Goal: Use online tool/utility: Utilize a website feature to perform a specific function

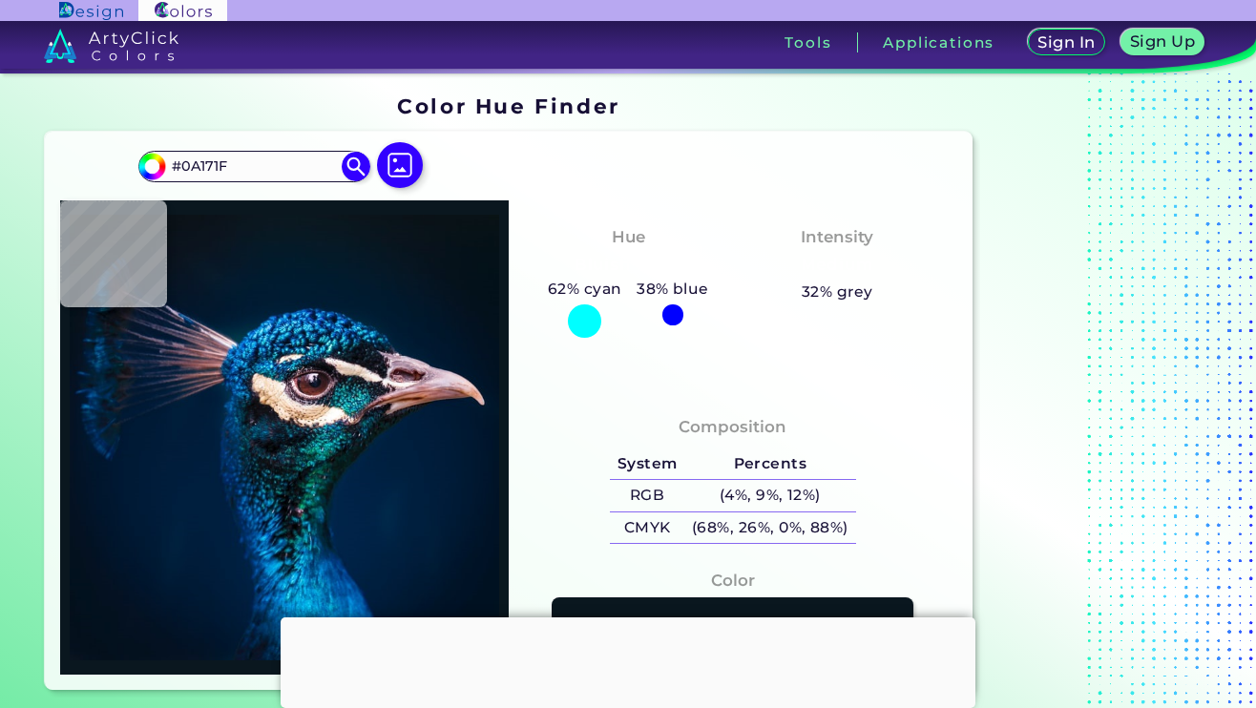
type input "#fcf5ed"
type input "#FCF5ED"
type input "#faf2e9"
type input "#FAF2E9"
type input "#f9f1e7"
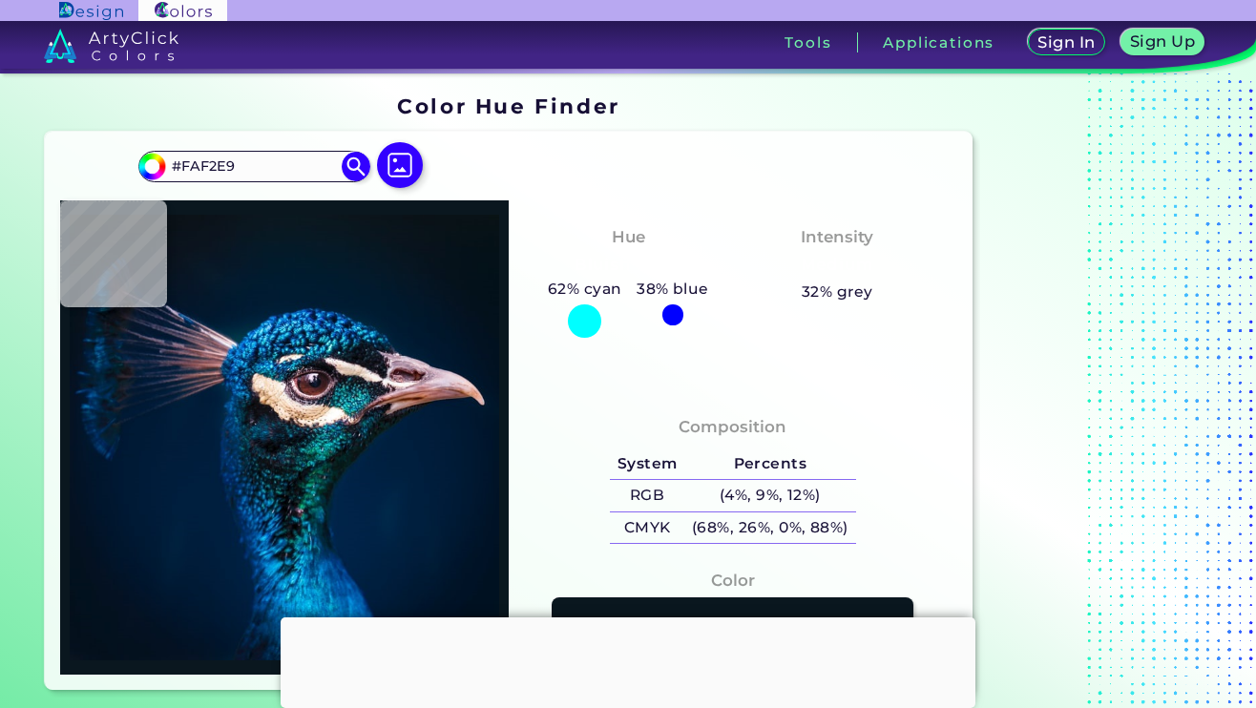
type input "#F9F1E7"
type input "#fcf5eb"
type input "#FCF5EB"
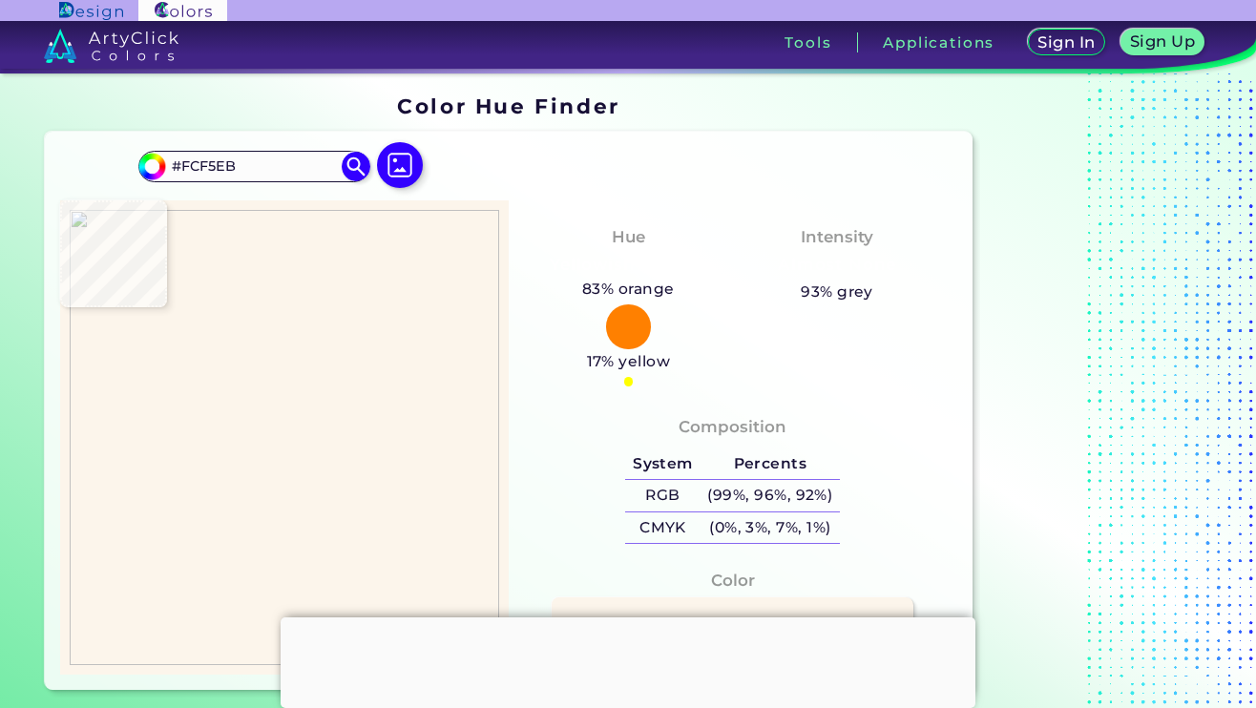
type input "#fbf3ea"
type input "#FBF3EA"
type input "#faf3ea"
type input "#FAF3EA"
type input "#fcf5ec"
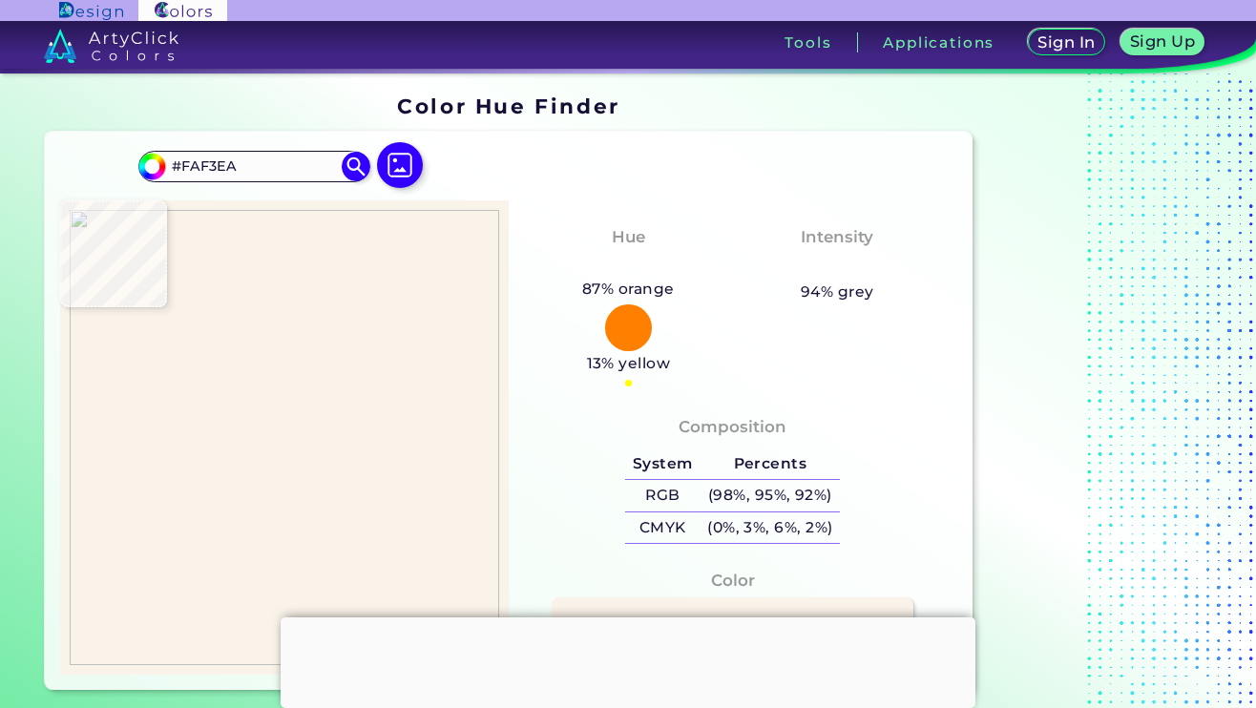
type input "#FCF5EC"
type input "#fbf4eb"
type input "#FBF4EB"
type input "#fcf5ec"
type input "#FCF5EC"
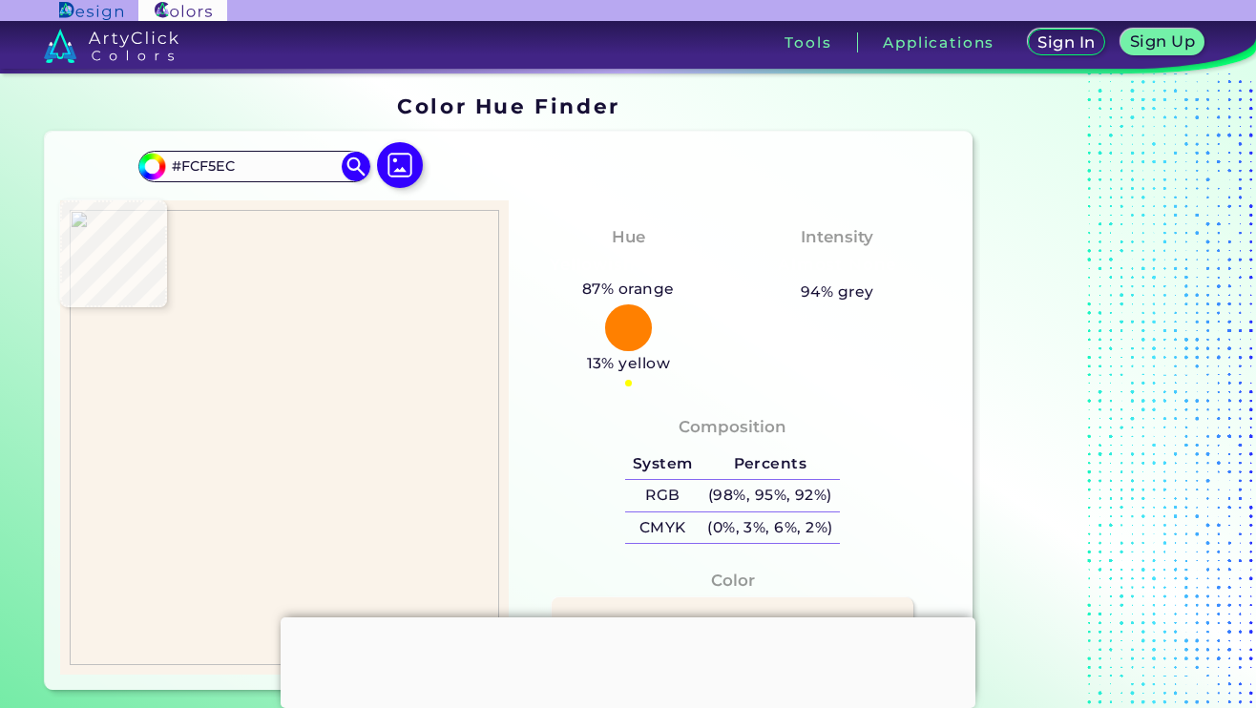
type input "#fdf6ed"
type input "#FDF6ED"
type input "#fcf5ec"
type input "#FCF5EC"
type input "#fbf5ec"
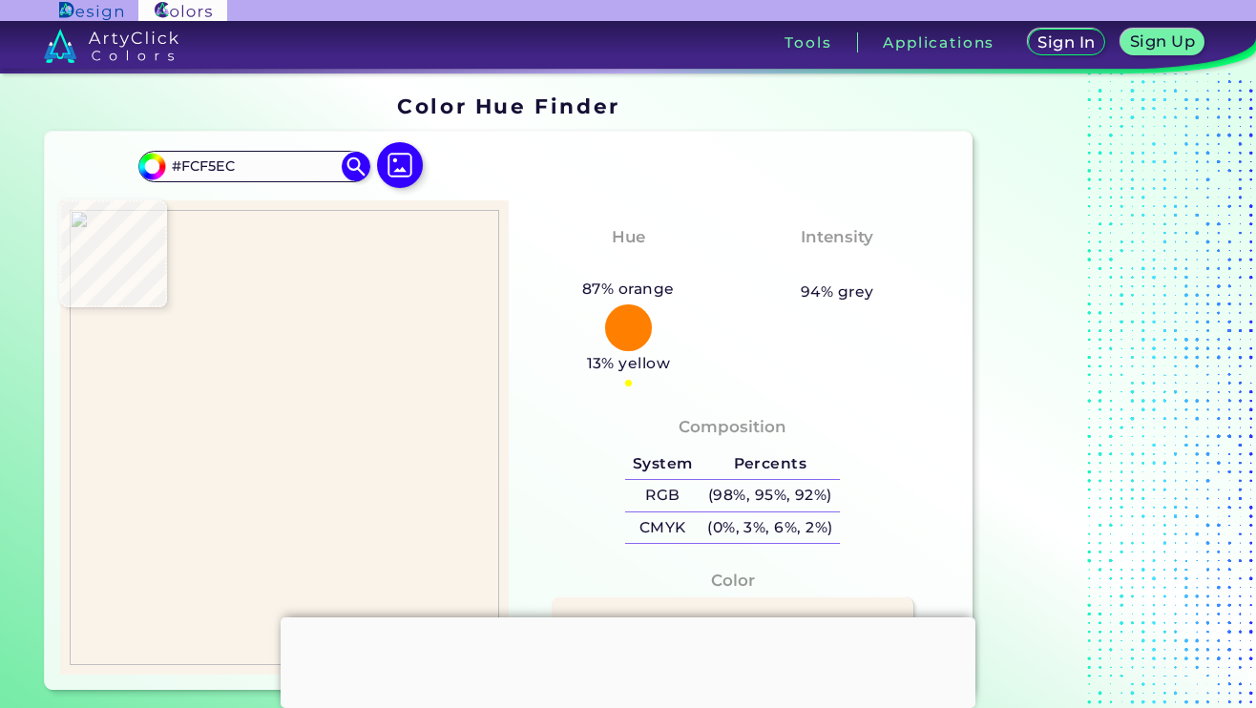
type input "#FBF5EC"
type input "#fdf6ee"
type input "#FDF6EE"
type input "#fcf5ec"
type input "#FCF5EC"
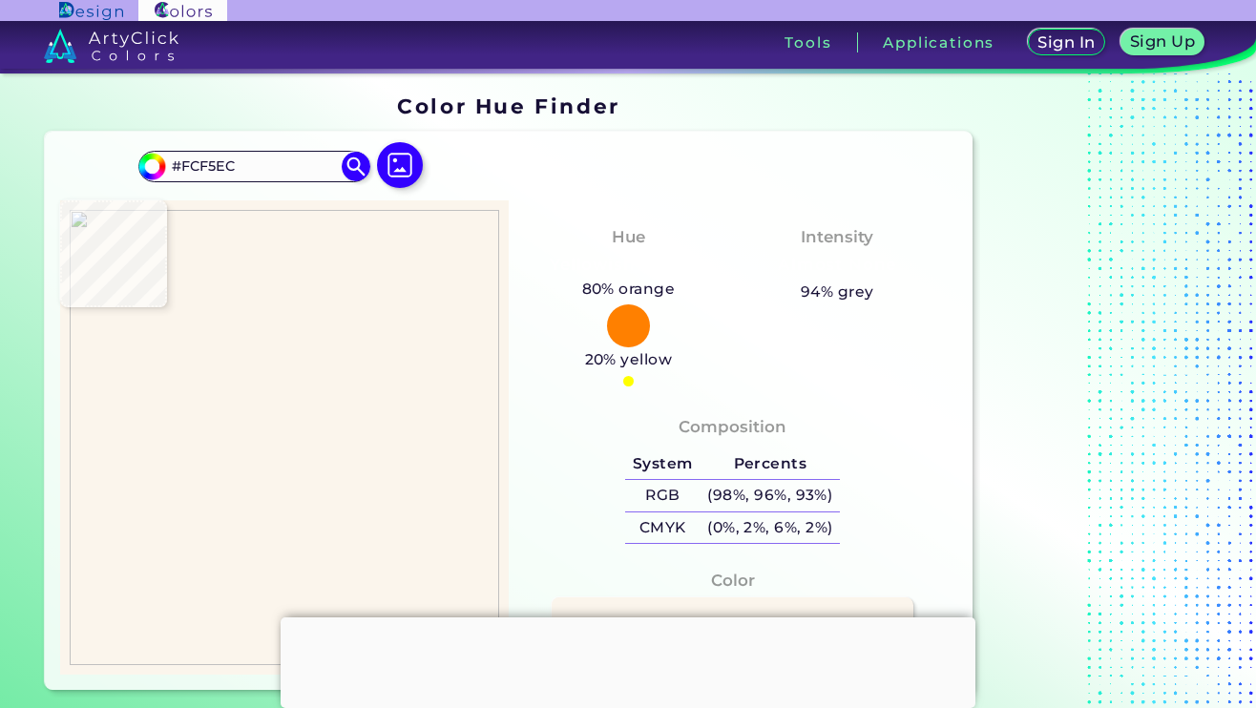
type input "#fbf4ea"
type input "#FBF4EA"
type input "#fcf5ec"
type input "#FCF5EC"
type input "#fcf3ec"
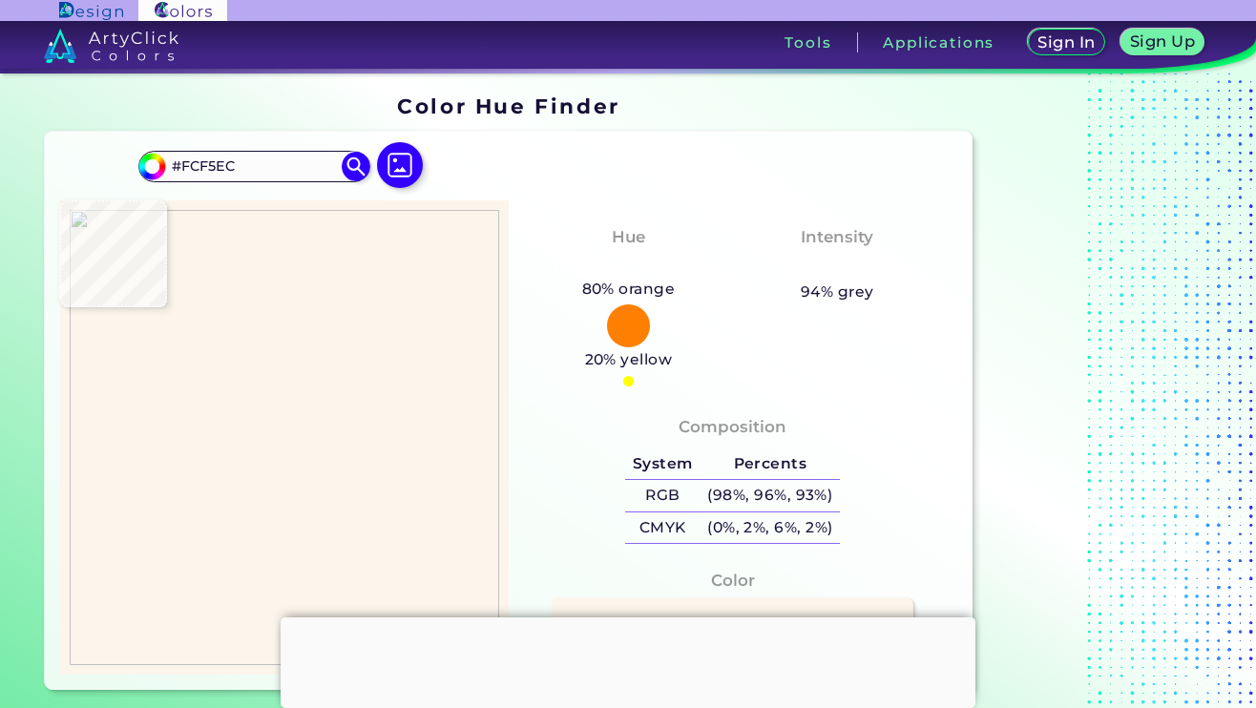
type input "#FCF3EC"
type input "#fcf5ec"
type input "#FCF5EC"
type input "#fbf6ed"
type input "#FBF6ED"
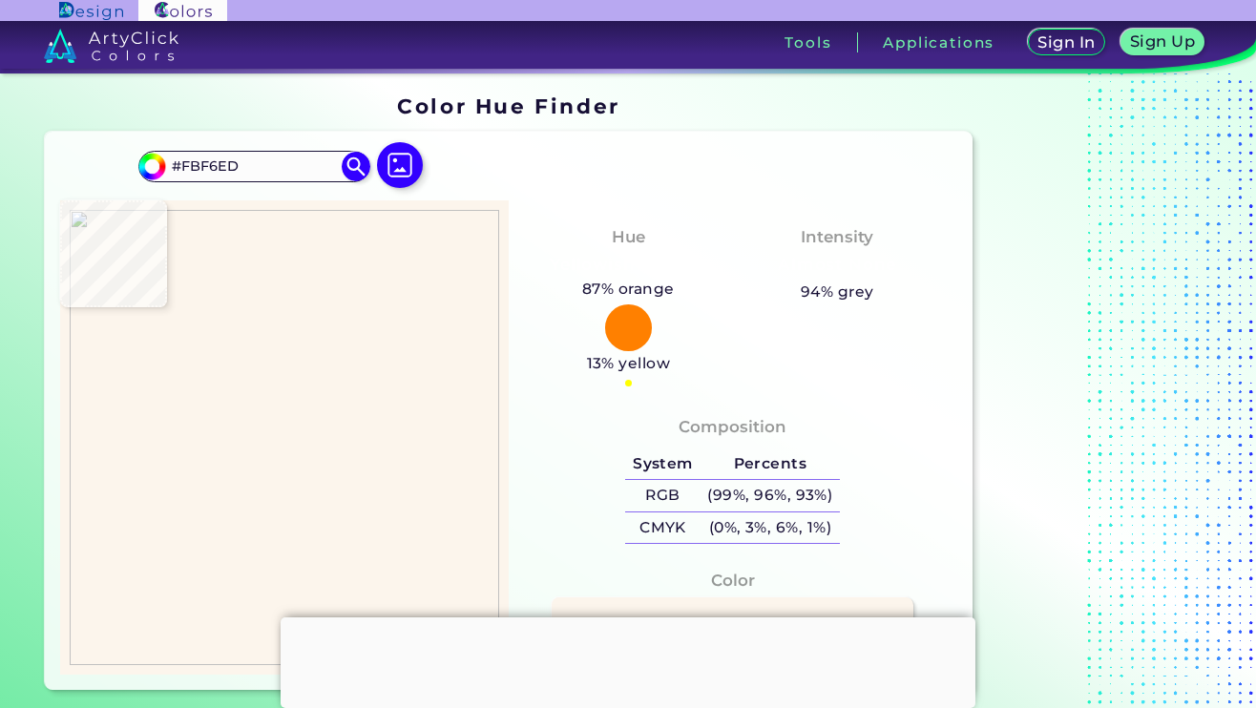
type input "#fbf3ea"
type input "#FBF3EA"
type input "#fbf4eb"
type input "#FBF4EB"
type input "#fbf3eb"
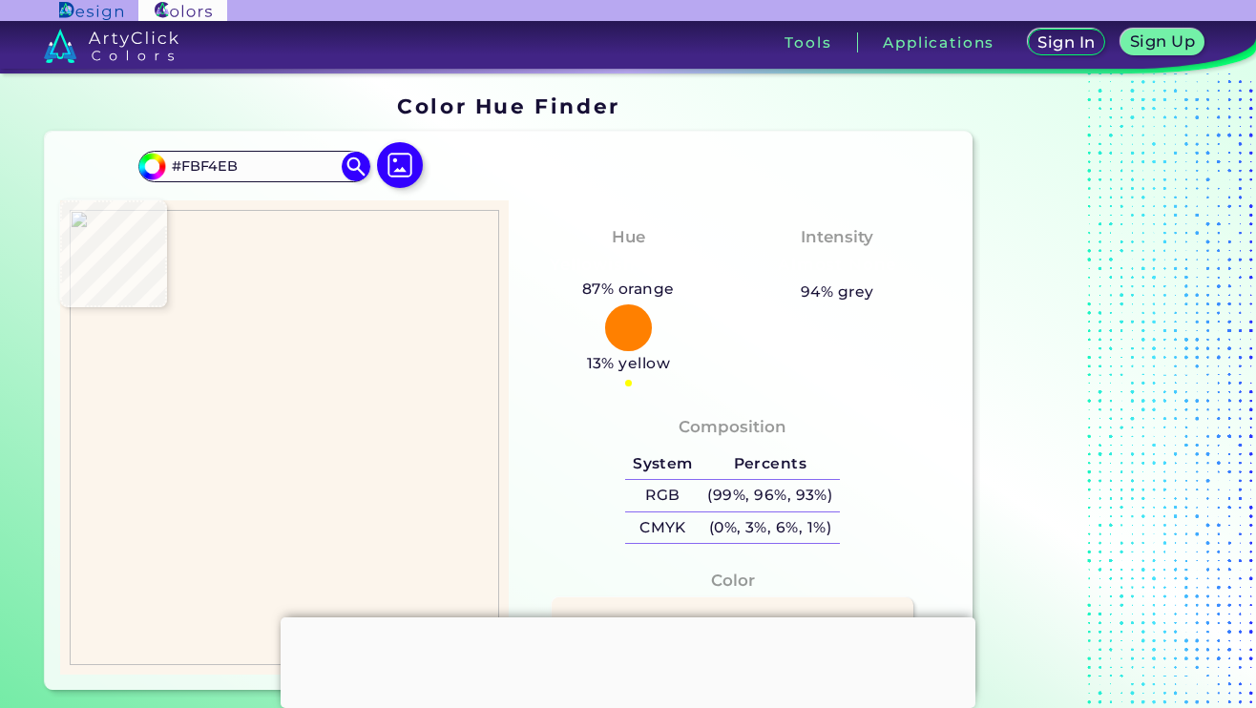
type input "#FBF3EB"
type input "#fcf5ed"
type input "#FCF5ED"
type input "#fcf5ec"
type input "#FCF5EC"
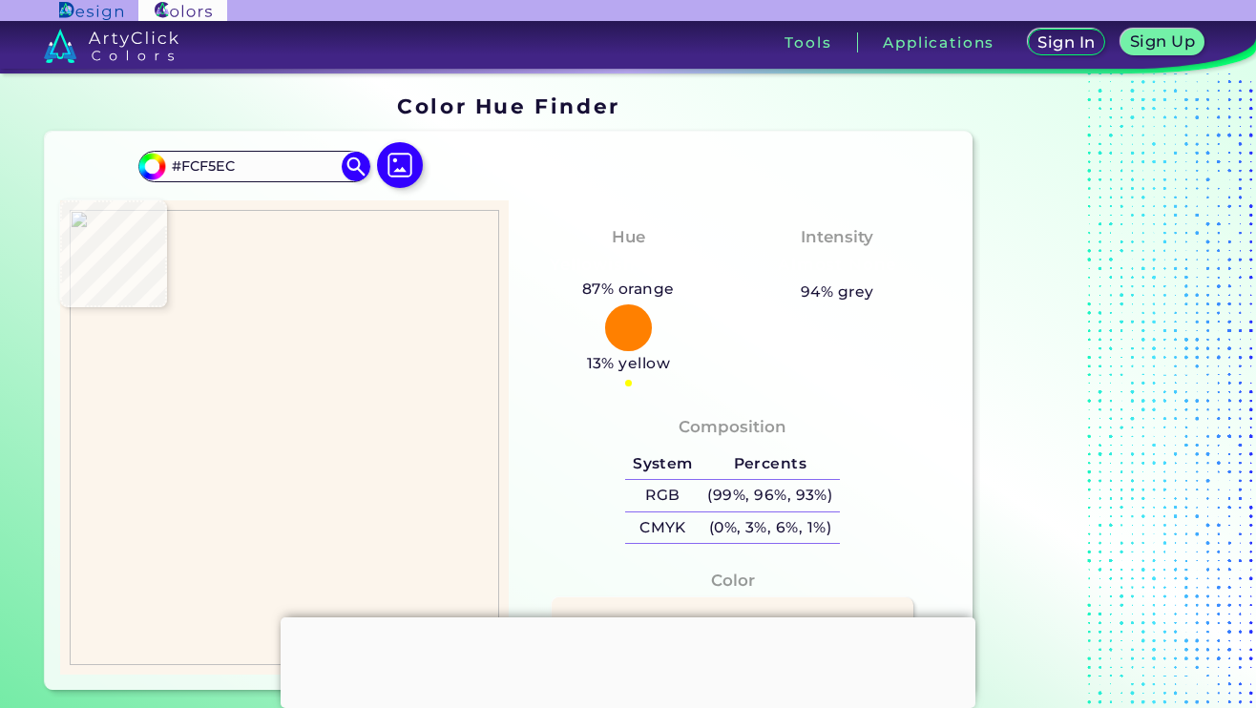
type input "#fcf5eb"
type input "#FCF5EB"
type input "#fdf6ed"
type input "#FDF6ED"
type input "#fcf5eb"
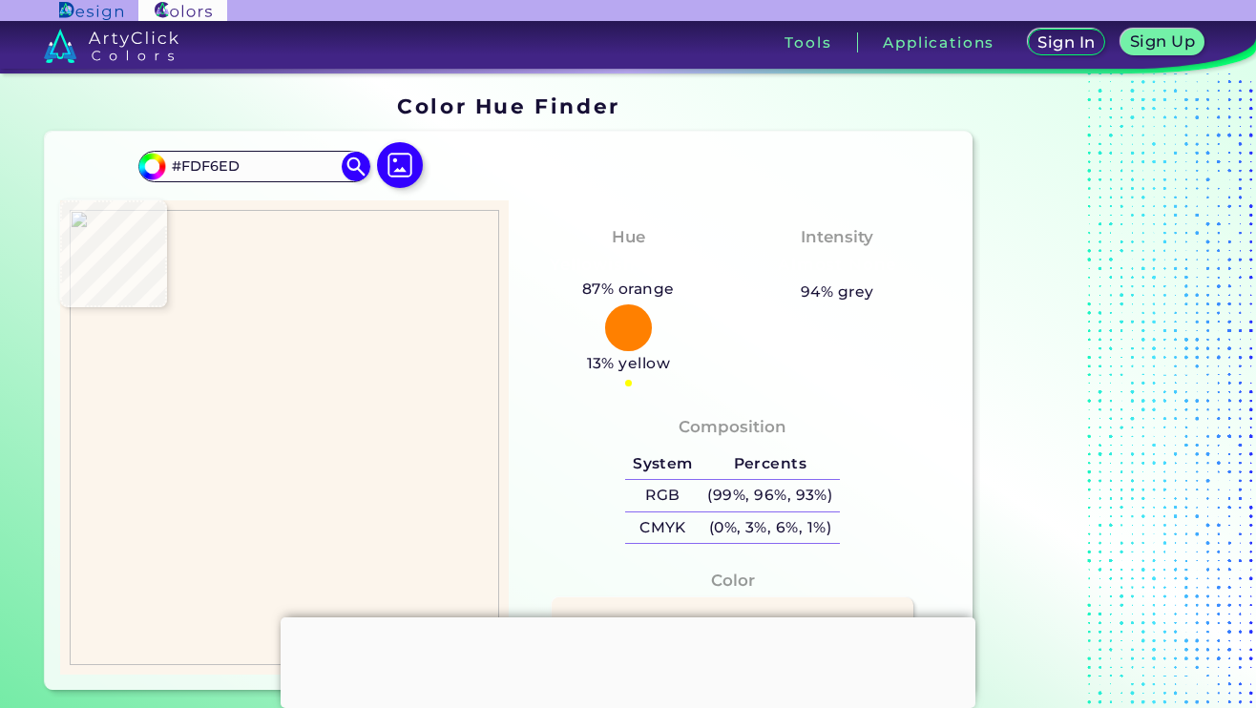
type input "#FCF5EB"
type input "#fdf7ee"
type input "#FDF7EE"
type input "#fdf6ed"
type input "#FDF6ED"
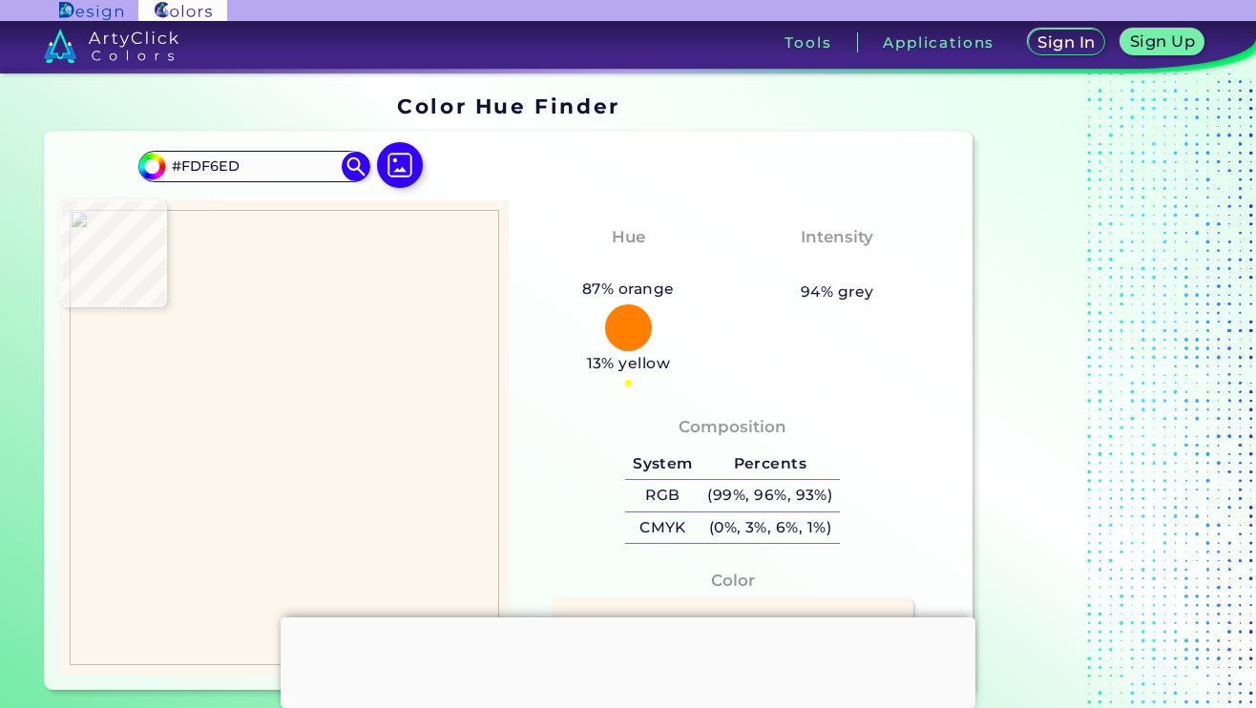
click at [259, 272] on div at bounding box center [284, 436] width 449 height 473
type input "#fbf4ec"
type input "#FBF4EC"
type input "#fbf5eb"
type input "#FBF5EB"
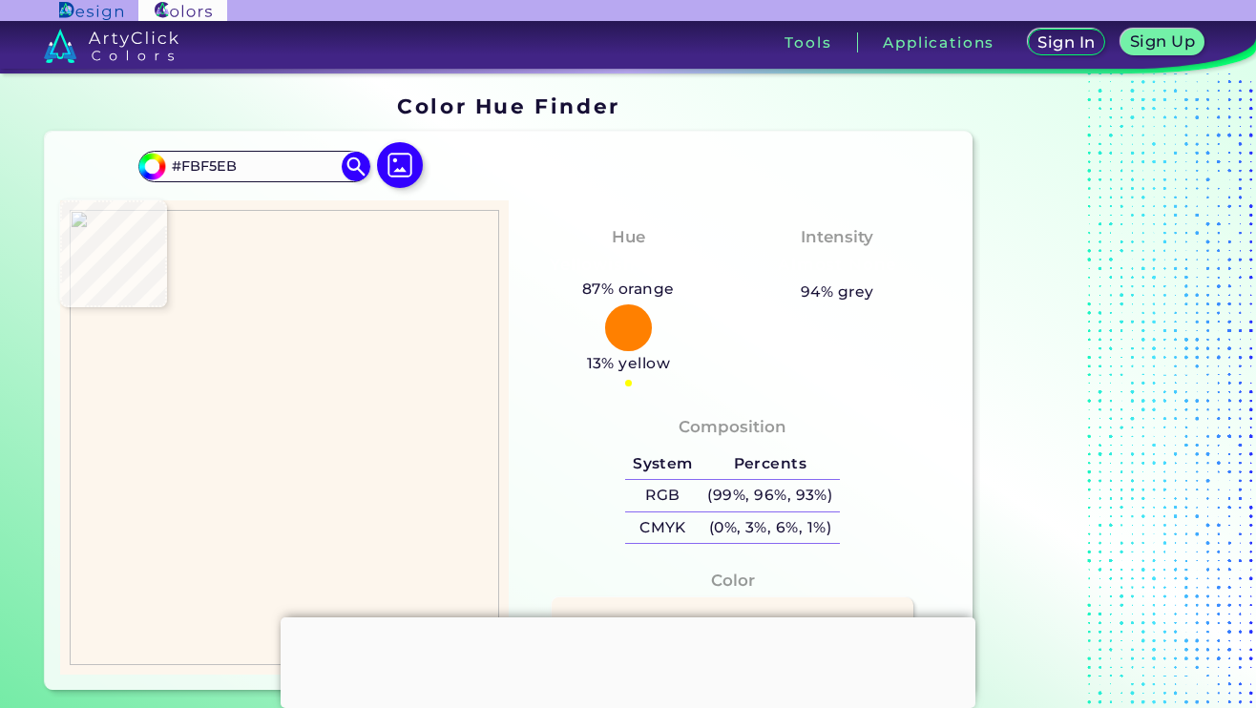
type input "#fef7ed"
type input "#FEF7ED"
type input "#fbf5ec"
type input "#FBF5EC"
type input "#fdf6ec"
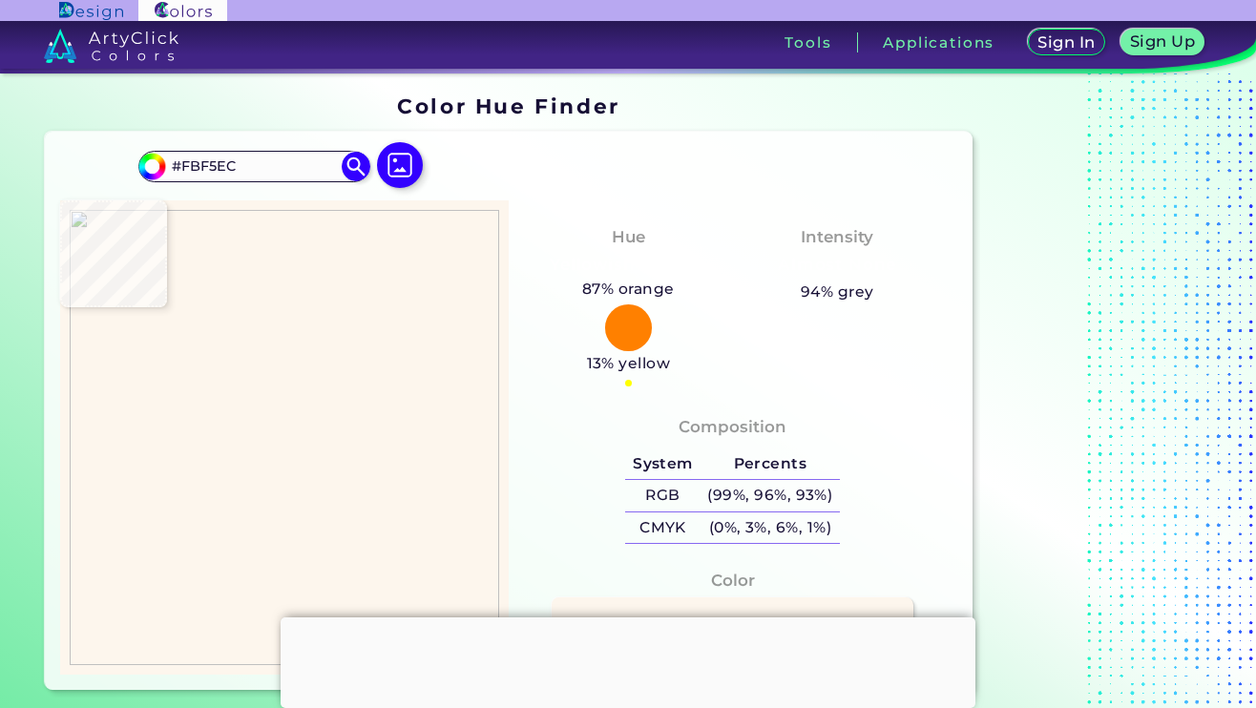
type input "#FDF6EC"
type input "#fbf4ec"
type input "#FBF4EC"
type input "#fdf6ee"
type input "#FDF6EE"
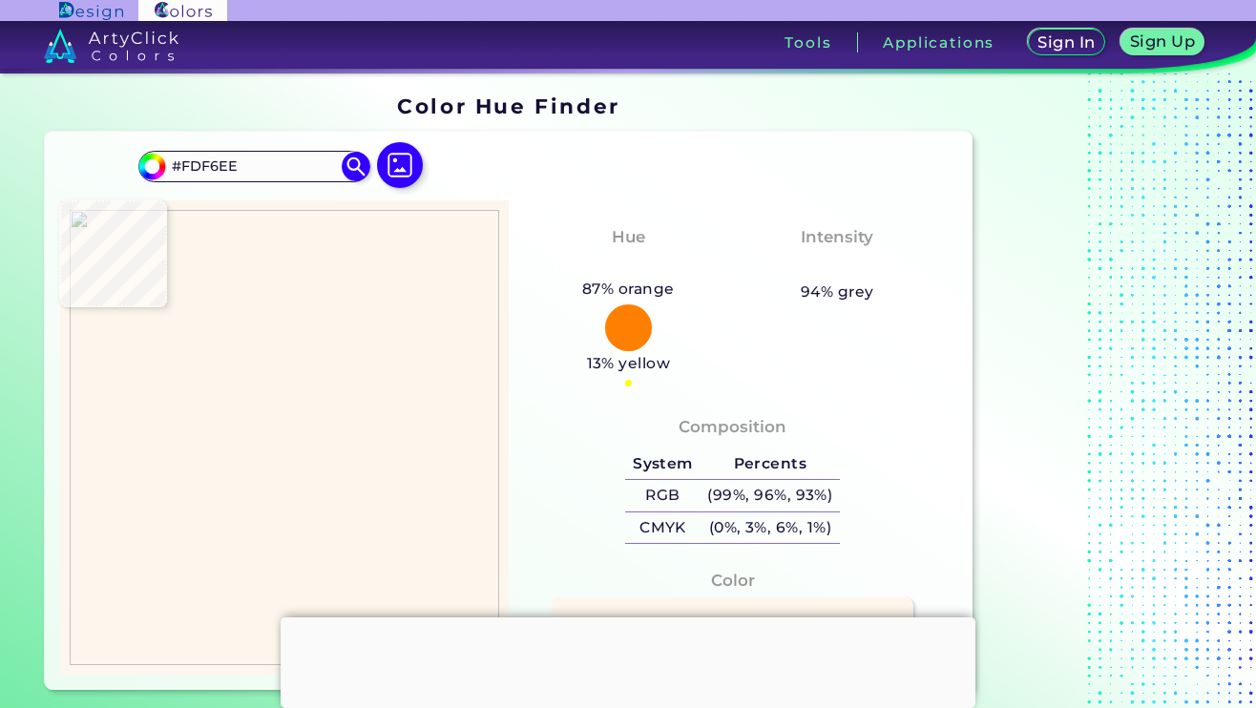
type input "#fcf5ec"
type input "#FCF5EC"
type input "#faf4ea"
type input "#FAF4EA"
type input "#fef7ed"
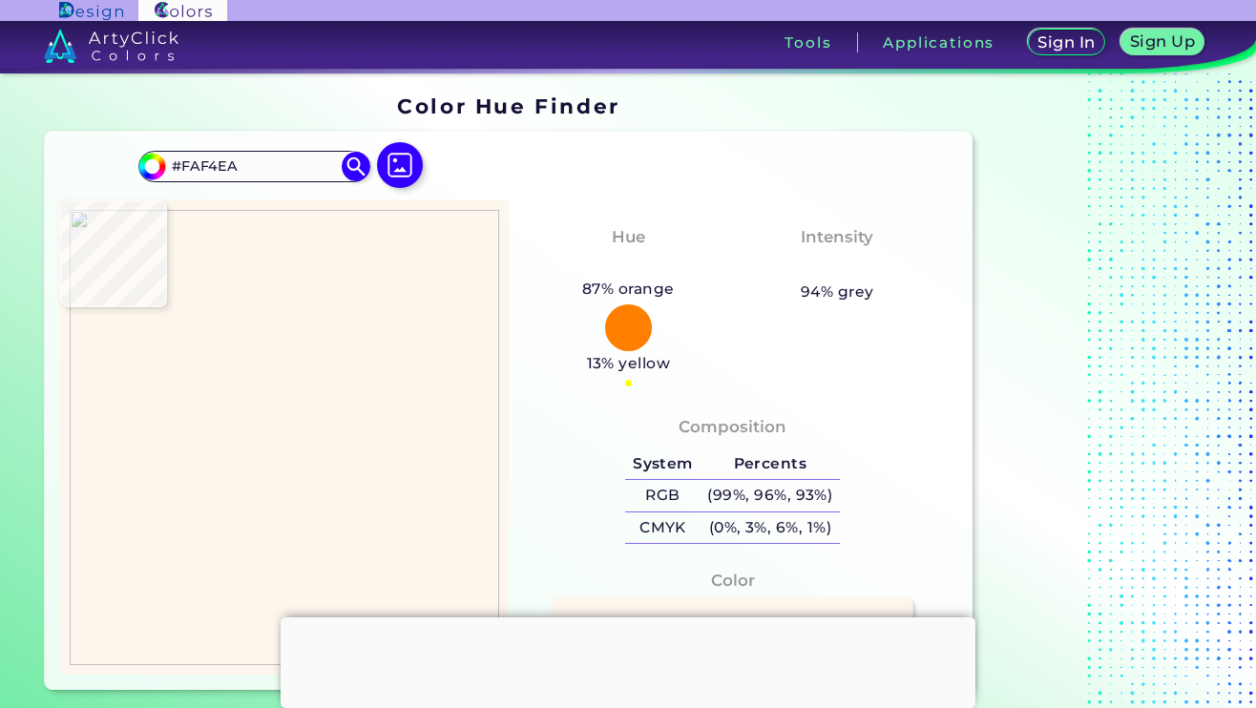
type input "#FEF7ED"
type input "#fcf6ed"
type input "#FCF6ED"
type input "#fcf5eb"
type input "#FCF5EB"
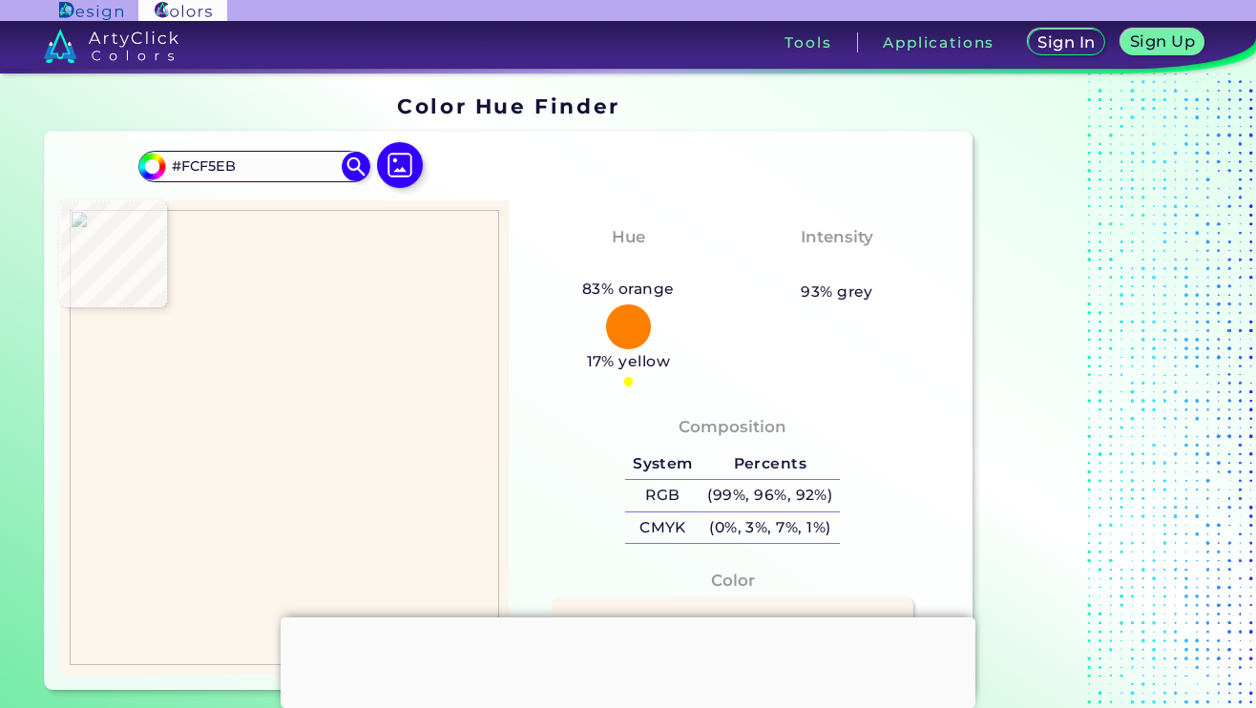
type input "#fdf6ed"
type input "#FDF6ED"
type input "#fef6ee"
type input "#FEF6EE"
type input "#fcf4ec"
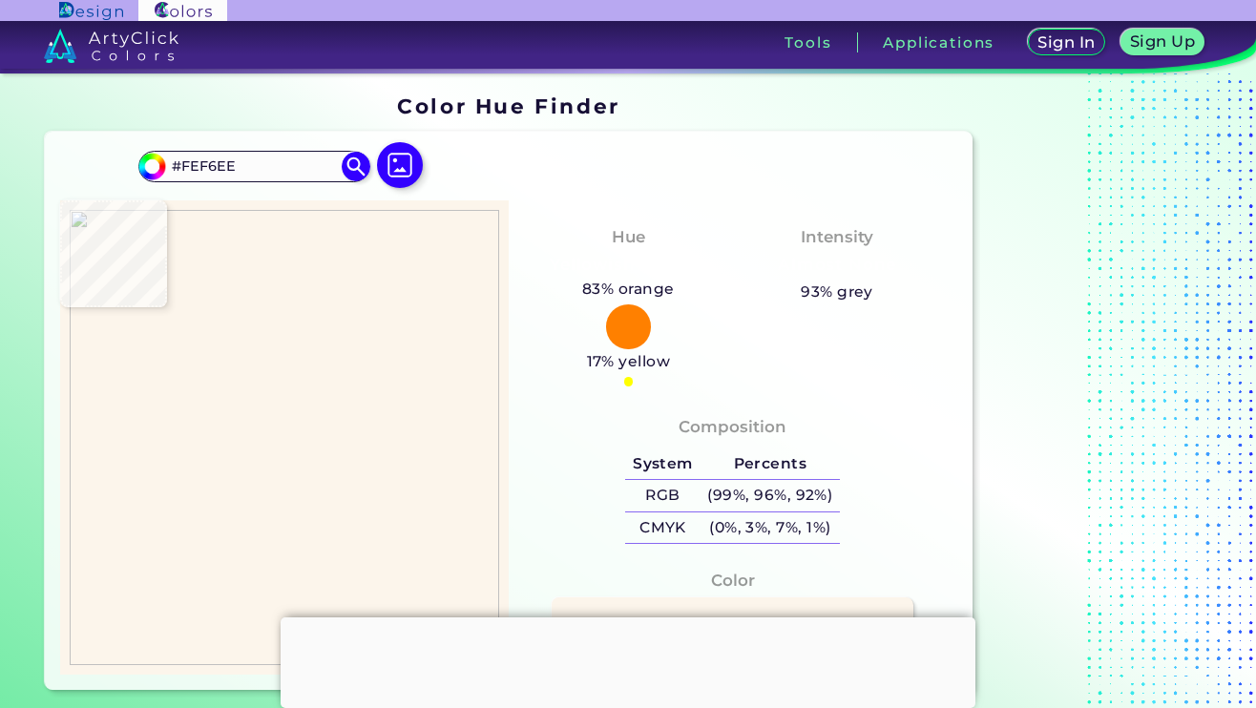
type input "#FCF4EC"
type input "#fcf5ec"
type input "#FCF5EC"
type input "#fdf6ec"
type input "#FDF6EC"
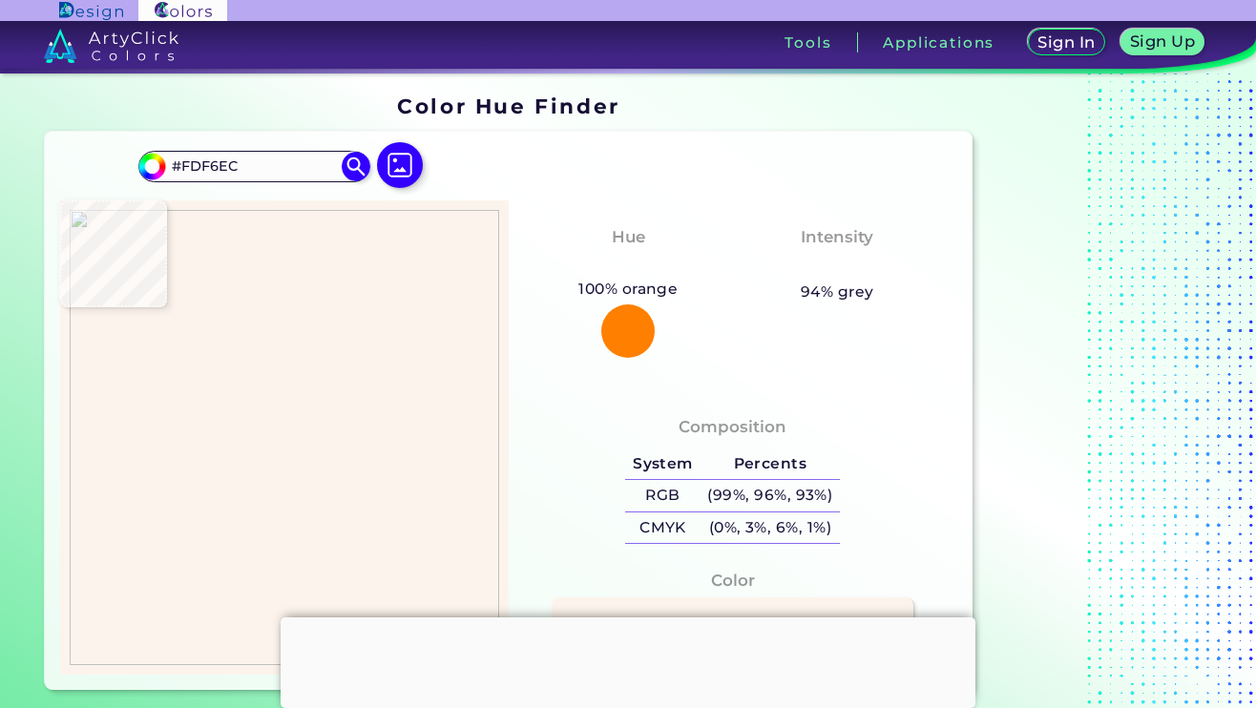
type input "#fcf5ec"
type input "#FCF5EC"
type input "#fcf5eb"
type input "#FCF5EB"
type input "#fdf7ed"
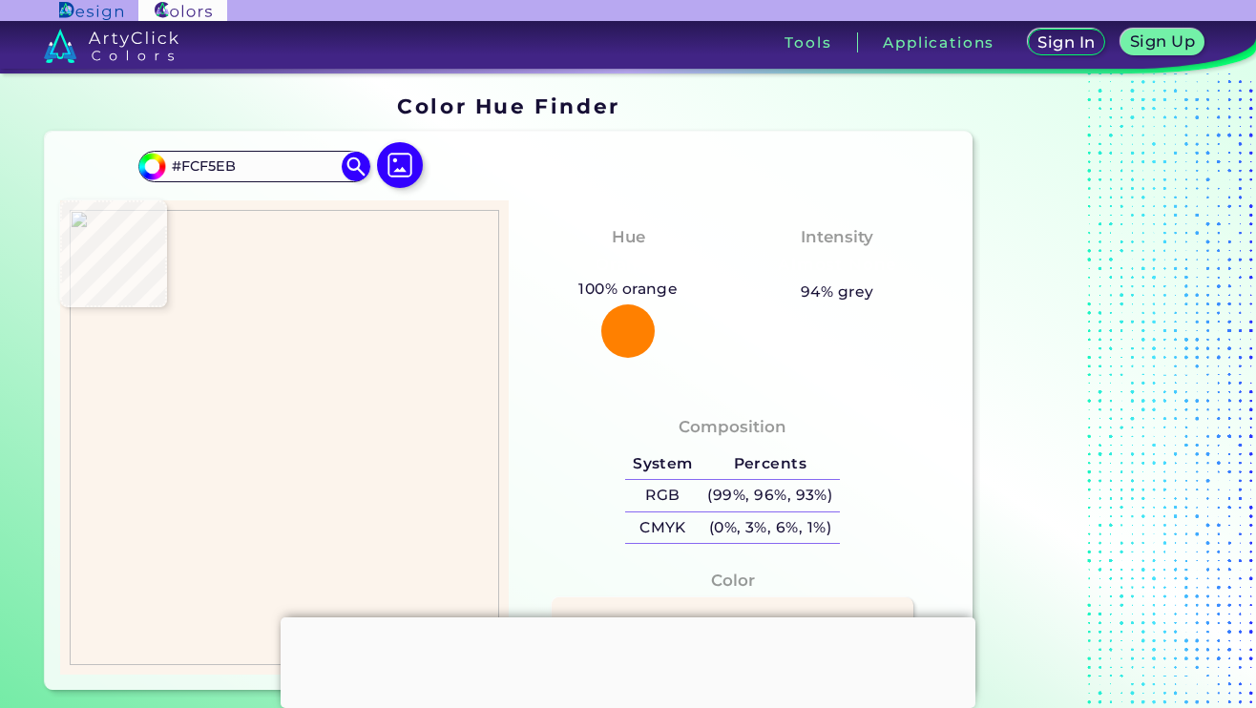
type input "#FDF7ED"
type input "#fcf5ec"
type input "#FCF5EC"
type input "#fdf6ed"
type input "#FDF6ED"
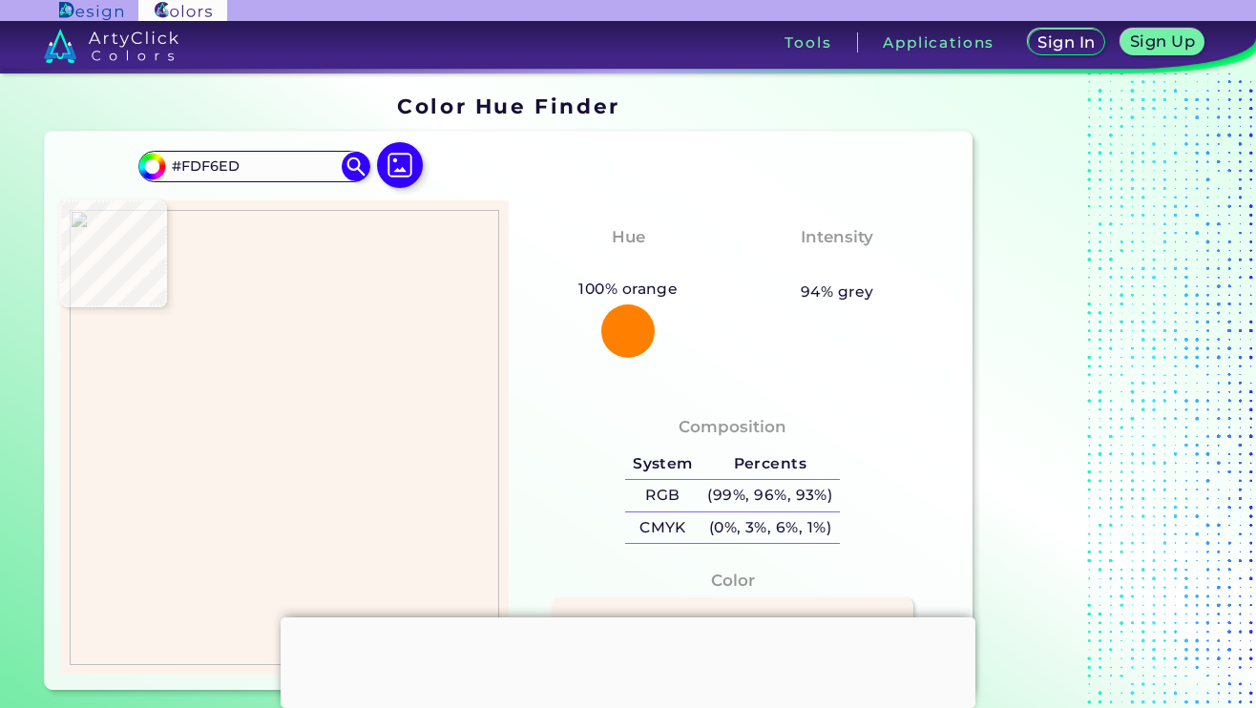
type input "#fcf4eb"
type input "#FCF4EB"
type input "#fcf6ed"
type input "#FCF6ED"
type input "#fbf5ec"
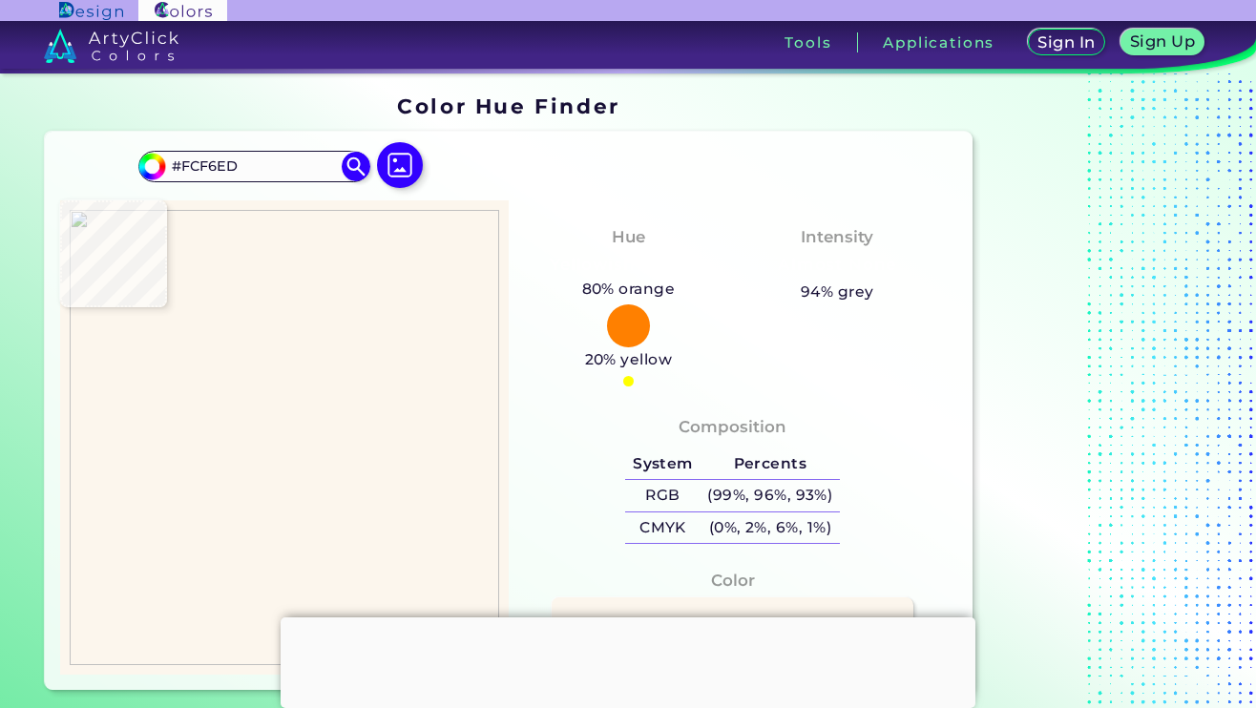
type input "#FBF5EC"
type input "#fcf6ed"
type input "#FCF6ED"
type input "#fdf6ed"
type input "#FDF6ED"
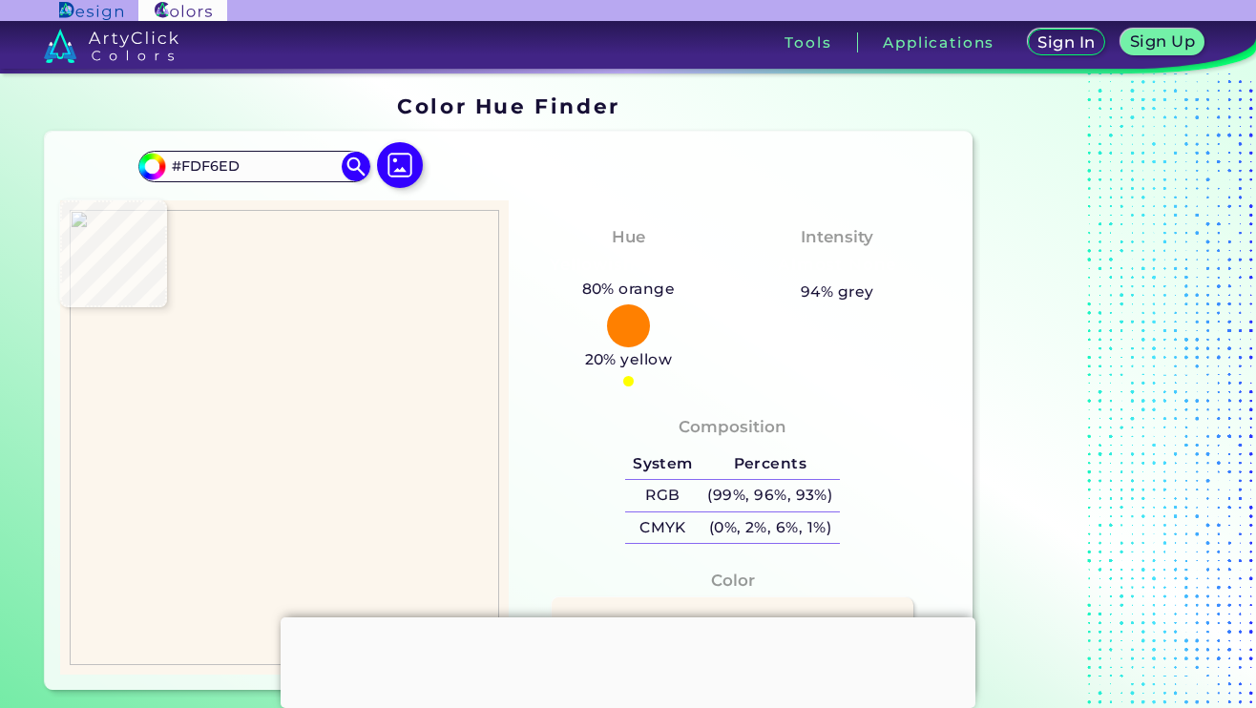
type input "#fdf6ee"
type input "#FDF6EE"
type input "#fcf5ed"
type input "#FCF5ED"
type input "#fdf4ec"
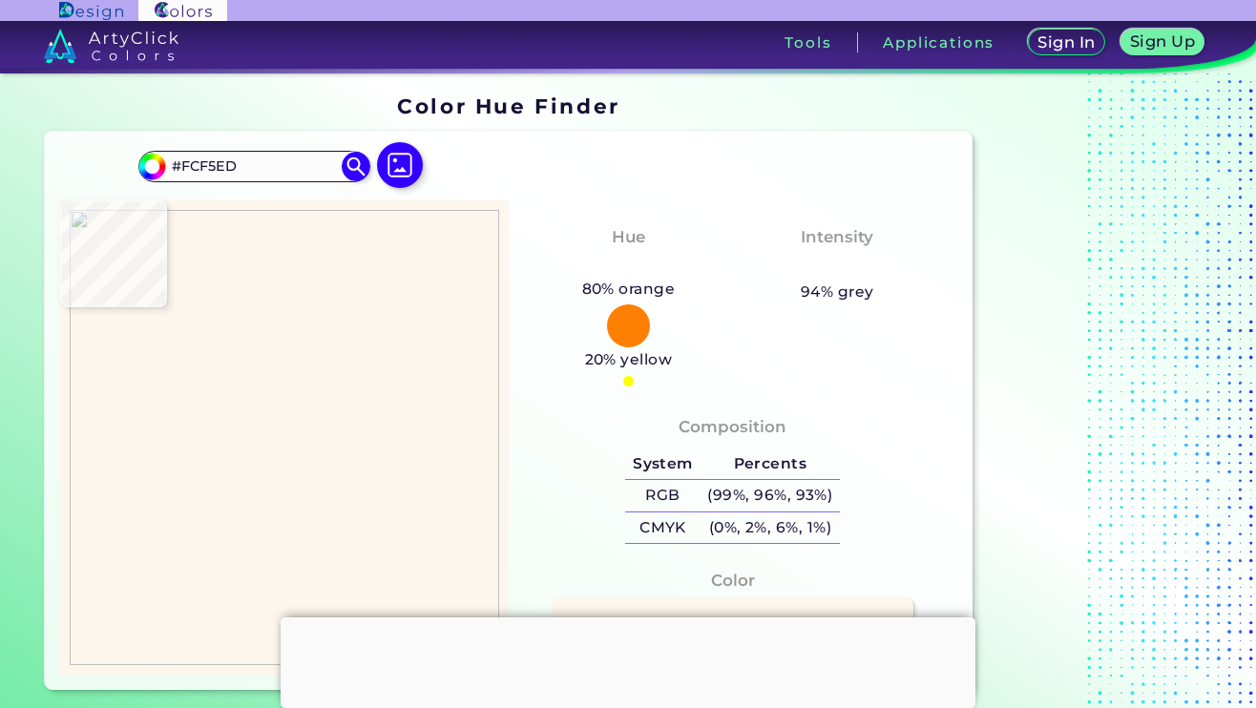
type input "#FDF4EC"
type input "#fcf5ec"
type input "#FCF5EC"
type input "#faf3ea"
type input "#FAF3EA"
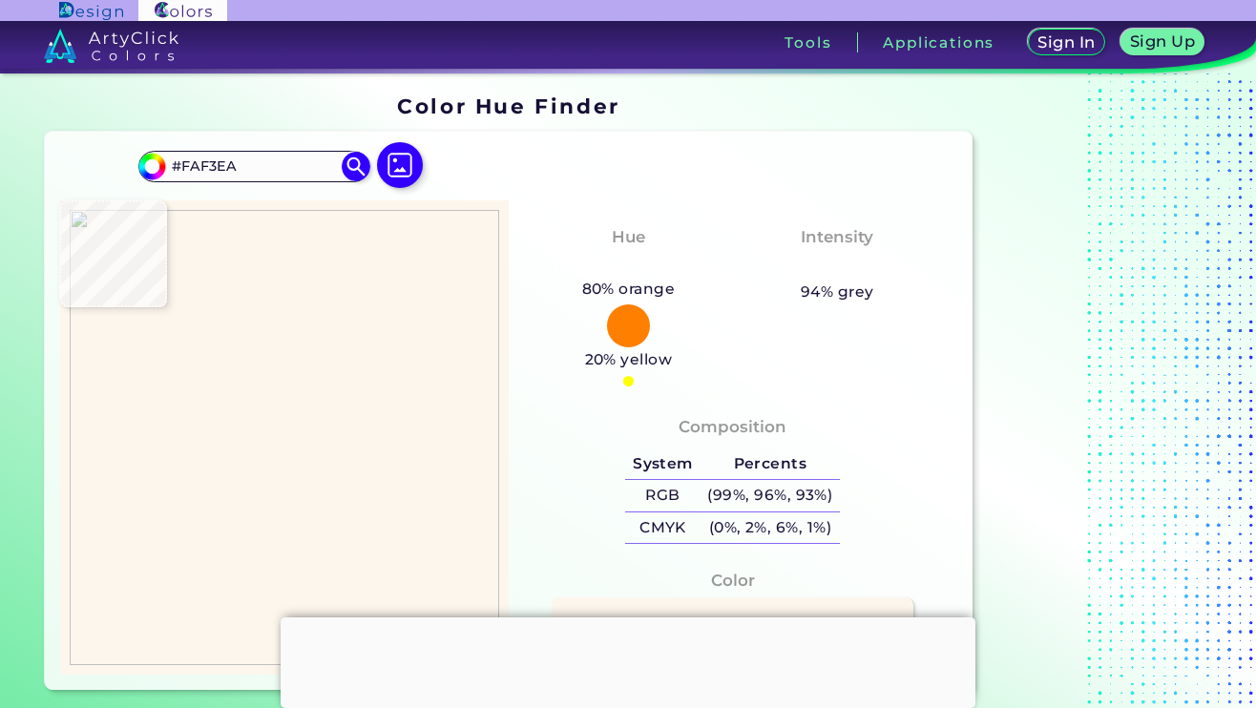
type input "#fbf4eb"
type input "#FBF4EB"
type input "#fcf5ec"
type input "#FCF5EC"
type input "#fbf4ec"
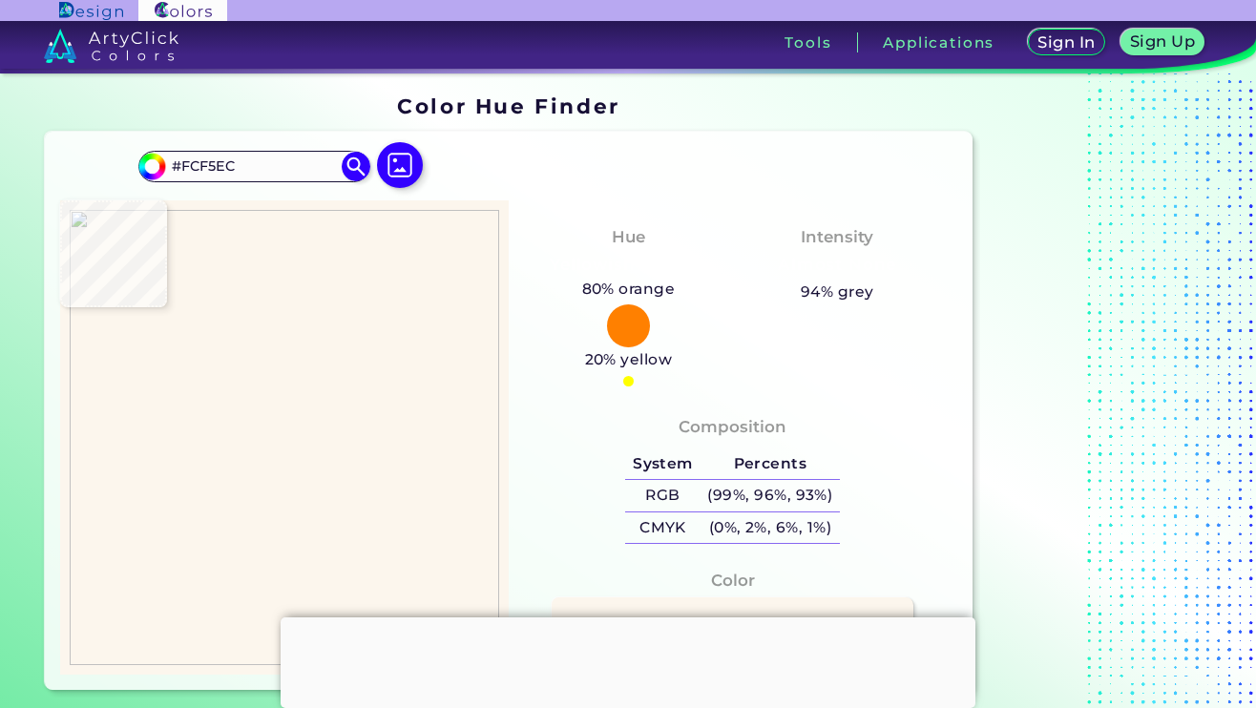
type input "#FBF4EC"
type input "#fbf5ec"
type input "#FBF5EC"
type input "#fbf4ec"
type input "#FBF4EC"
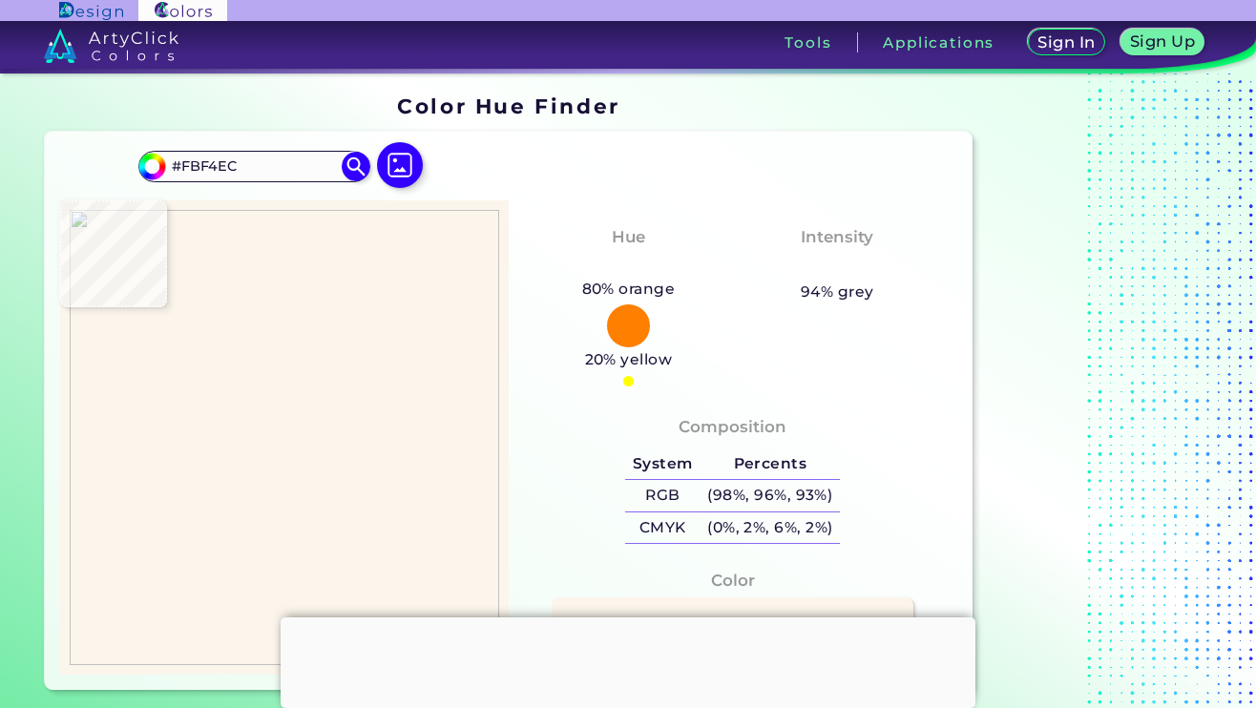
click at [261, 278] on img at bounding box center [285, 437] width 430 height 454
click at [355, 284] on img at bounding box center [285, 437] width 430 height 454
type input "#fcf7ee"
type input "#FCF7EE"
type input "#fcf5ec"
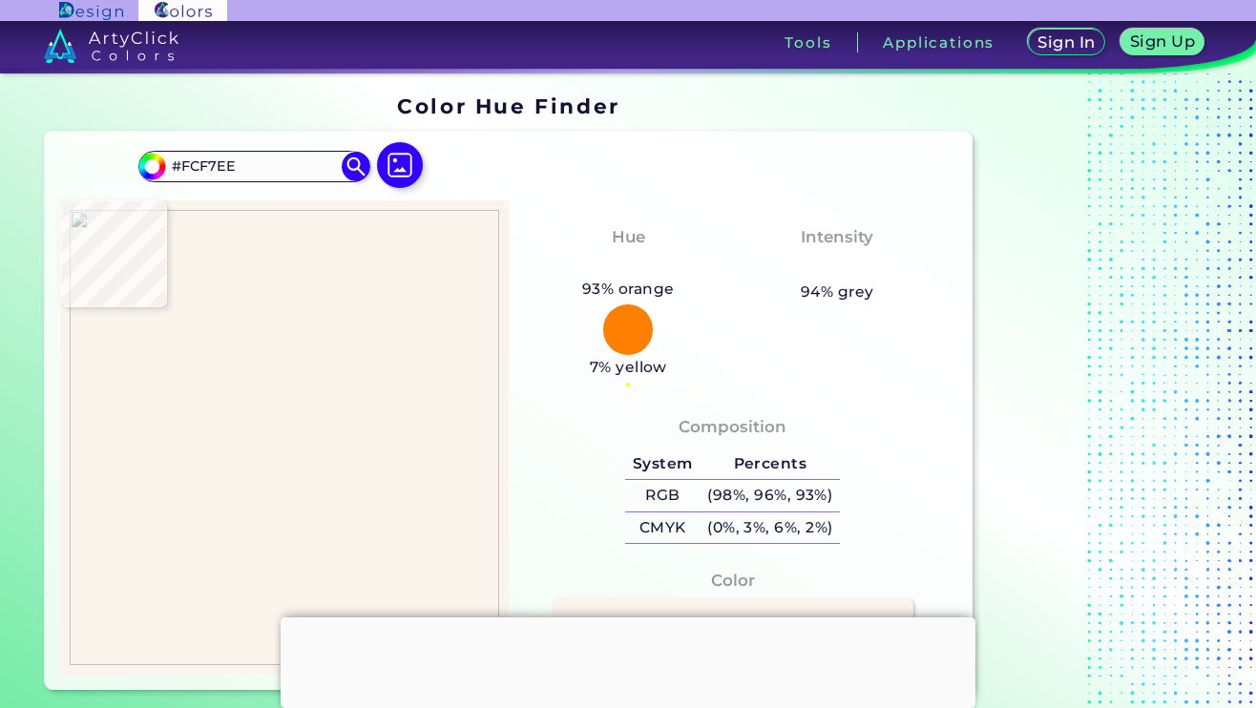
type input "#FCF5EC"
type input "#fbf5ec"
type input "#FBF5EC"
type input "#fcf6ec"
type input "#FCF6EC"
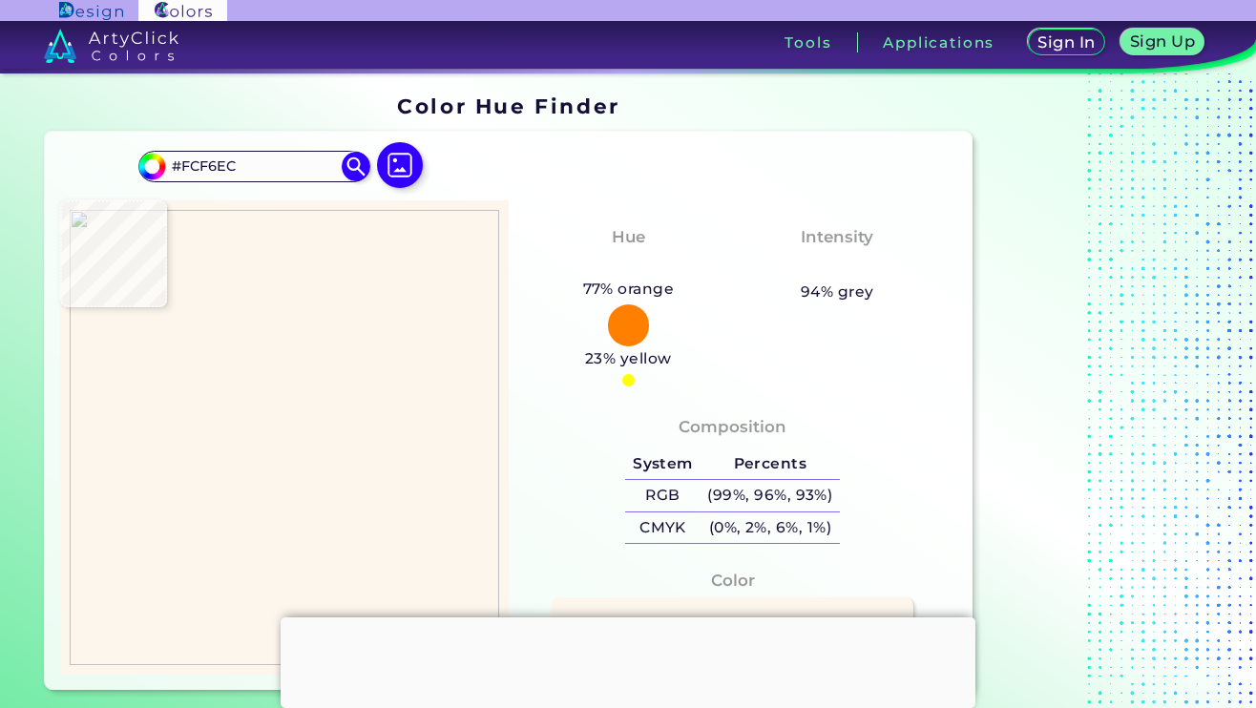
type input "#fdf5ec"
type input "#FDF5EC"
type input "#fbf3eb"
type input "#FBF3EB"
type input "#faf1e6"
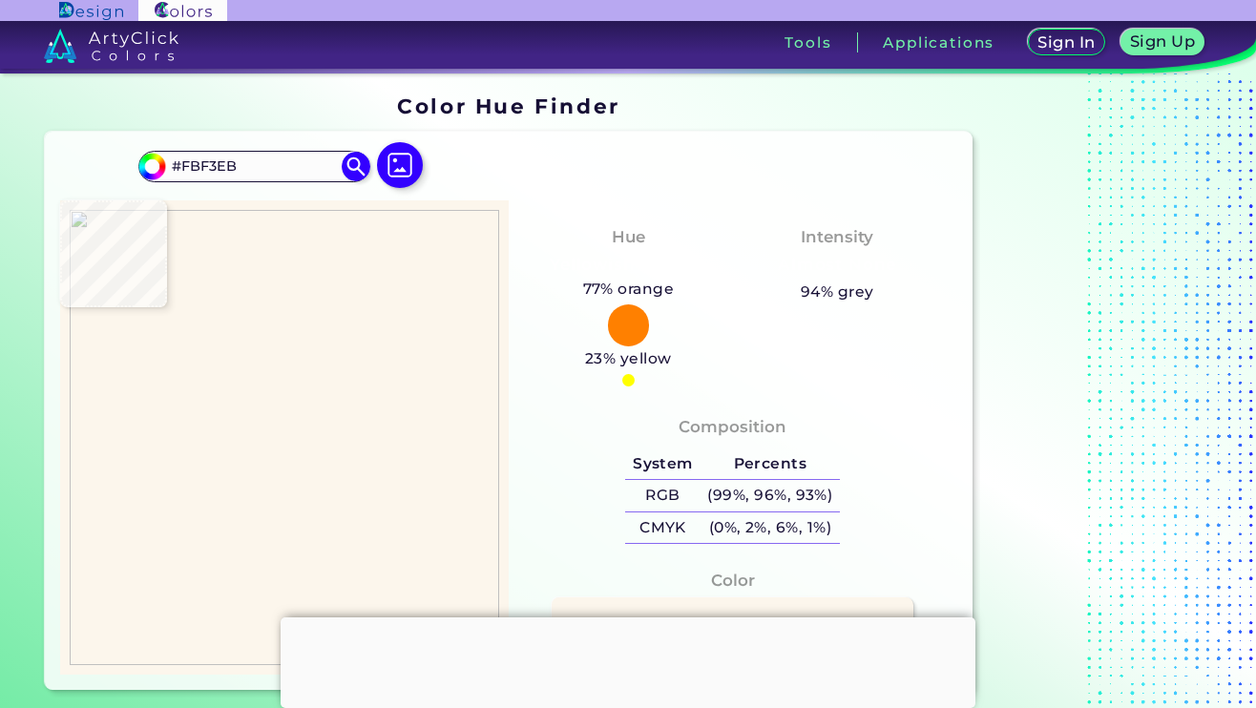
type input "#FAF1E6"
type input "#fcf5eb"
type input "#FCF5EB"
type input "#faf3e9"
type input "#FAF3E9"
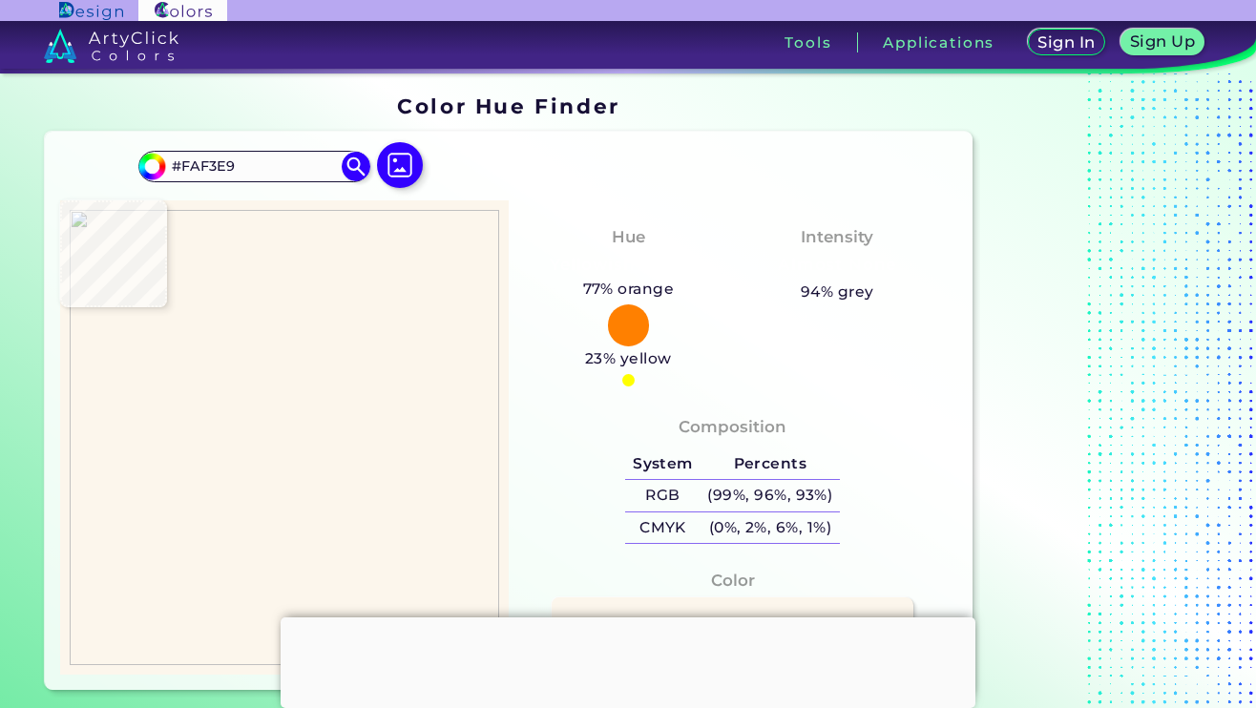
type input "#fbf3ea"
type input "#FBF3EA"
type input "#faf4ea"
type input "#FAF4EA"
type input "#fbf3ea"
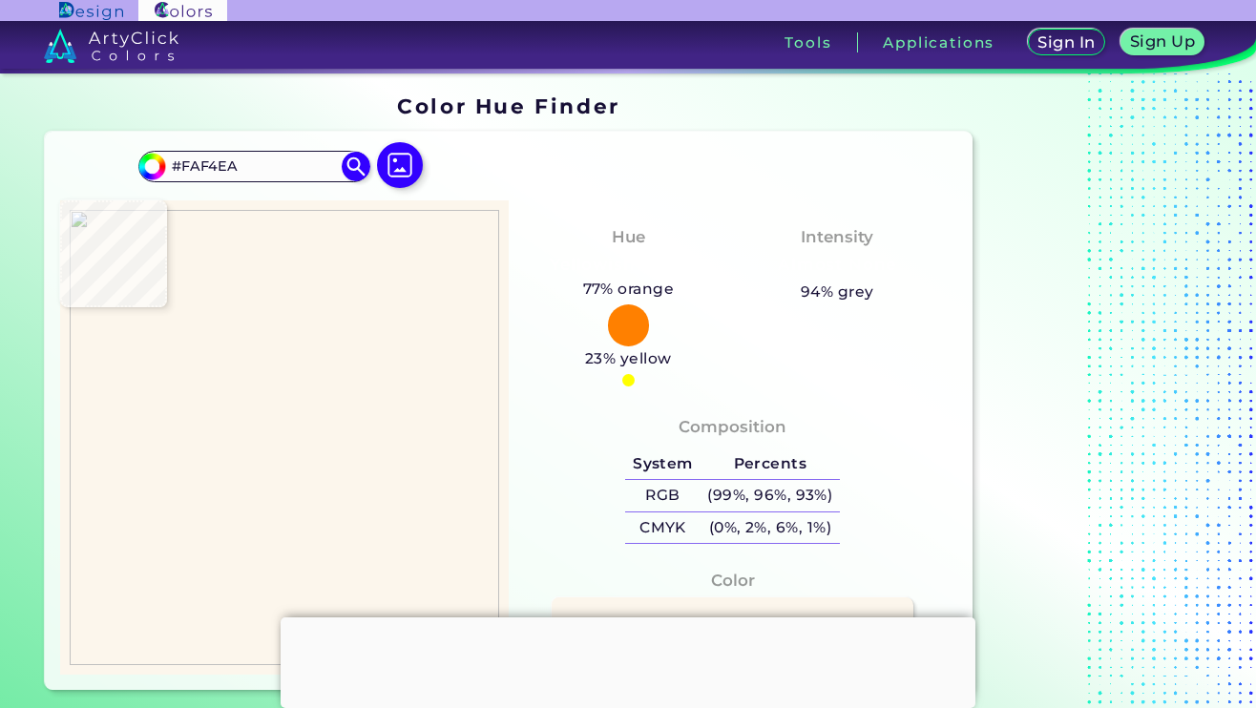
type input "#FBF3EA"
type input "#faf3e9"
type input "#FAF3E9"
type input "#fbf4ec"
type input "#FBF4EC"
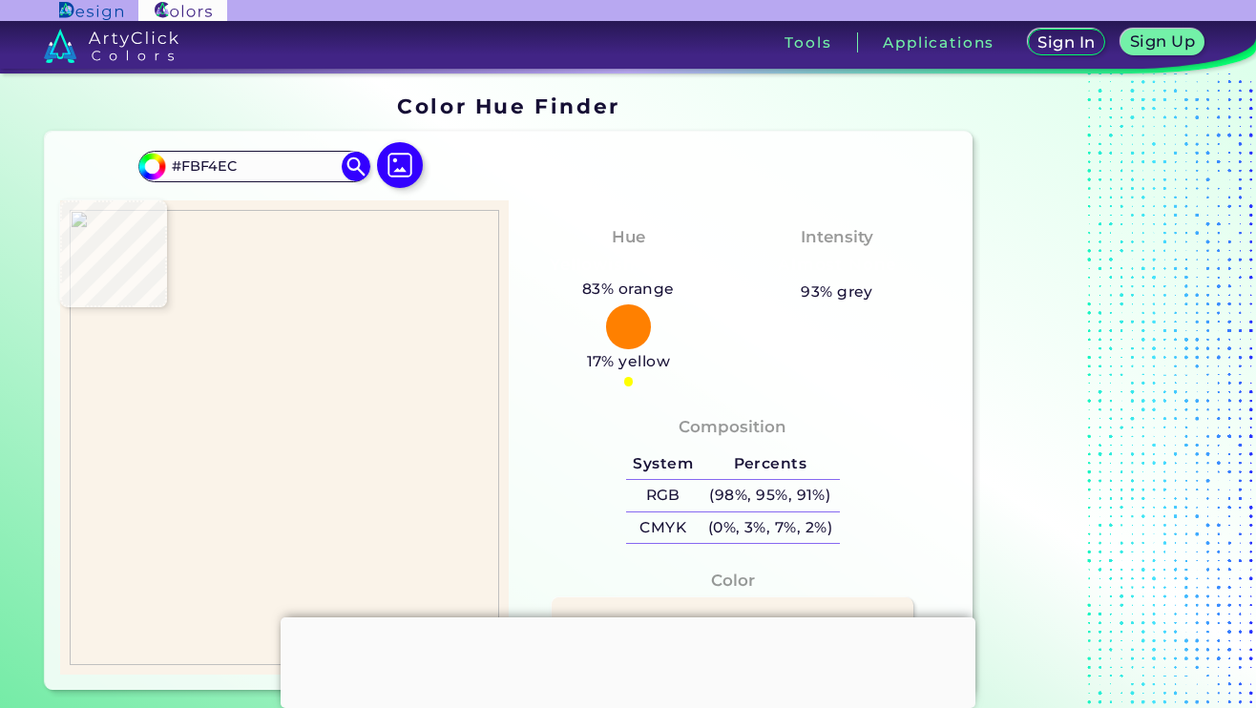
type input "#faf3e9"
type input "#FAF3E9"
type input "#fcf5eb"
type input "#FCF5EB"
type input "#fbf2ea"
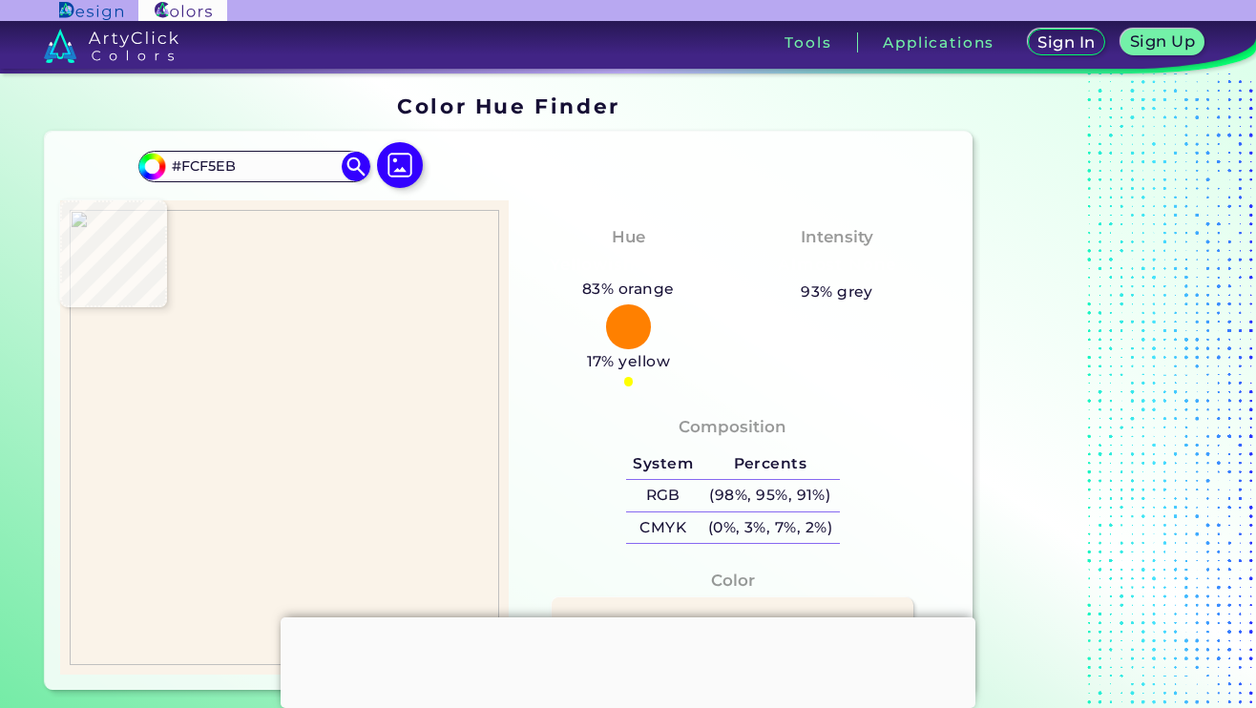
type input "#FBF2EA"
type input "#fbf4ec"
type input "#FBF4EC"
type input "#faf4eb"
type input "#FAF4EB"
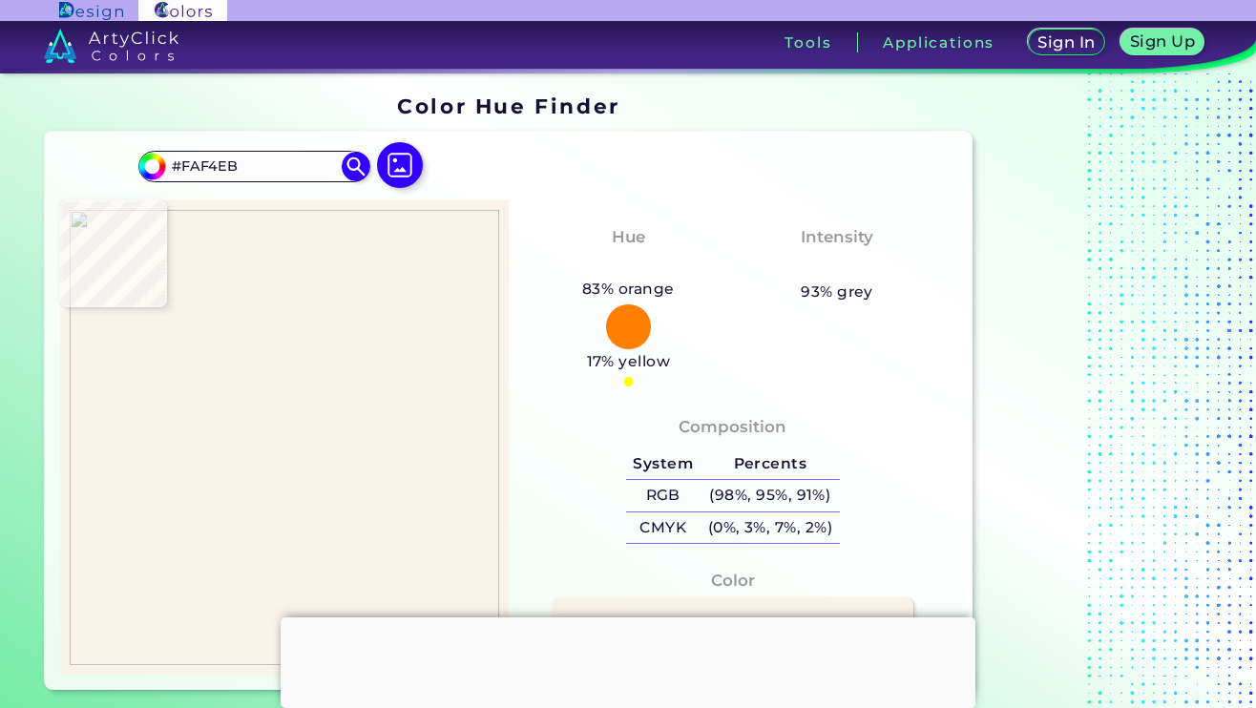
type input "#fbf5ea"
type input "#FBF5EA"
type input "#fcf5ec"
type input "#FCF5EC"
type input "#fcf6ec"
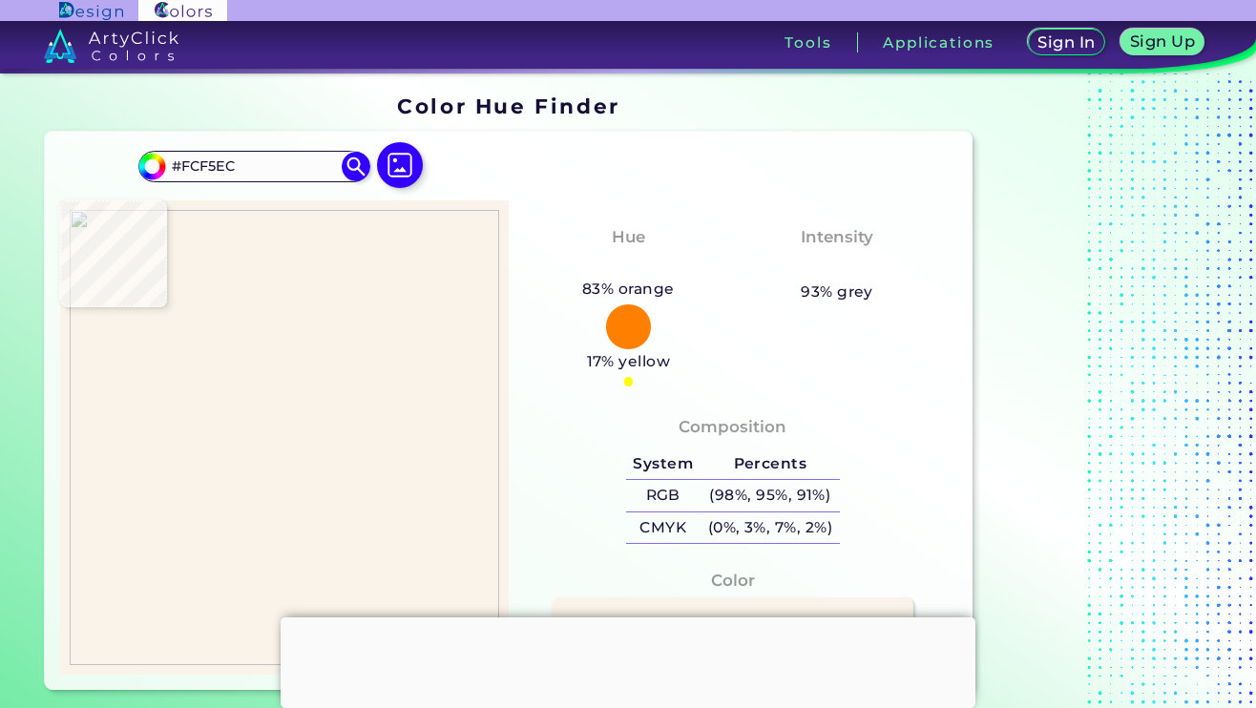
type input "#FCF6EC"
type input "#fdf6ec"
type input "#FDF6EC"
type input "#fcf5ed"
type input "#FCF5ED"
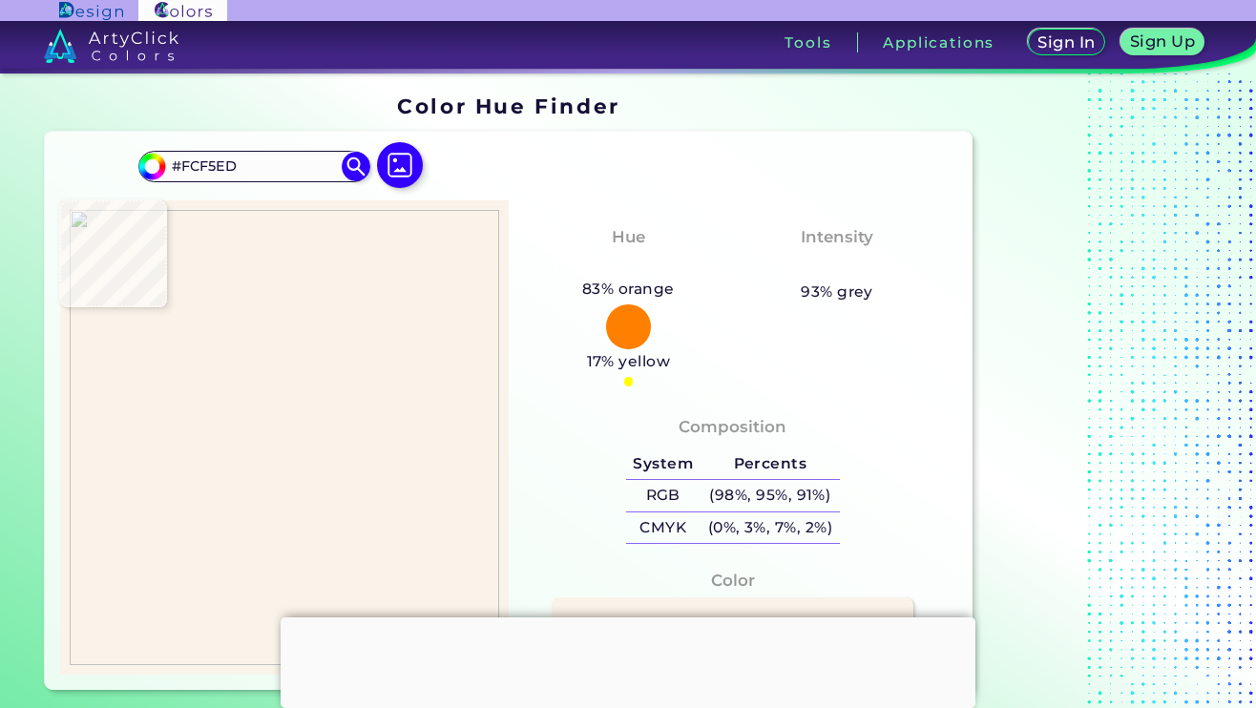
type input "#faf4eb"
type input "#FAF4EB"
type input "#fdf6ec"
type input "#FDF6EC"
type input "#fcf4eb"
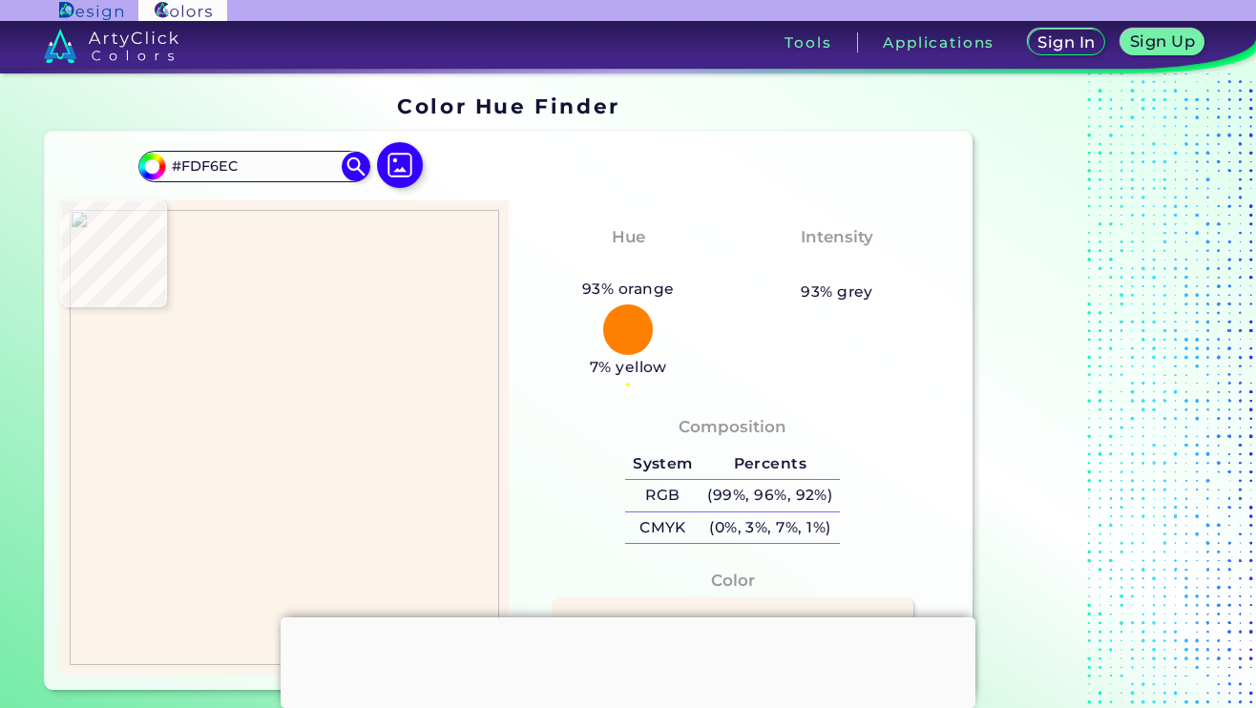
type input "#FCF4EB"
type input "#fdf6ee"
type input "#FDF6EE"
type input "#fbf3eb"
type input "#FBF3EB"
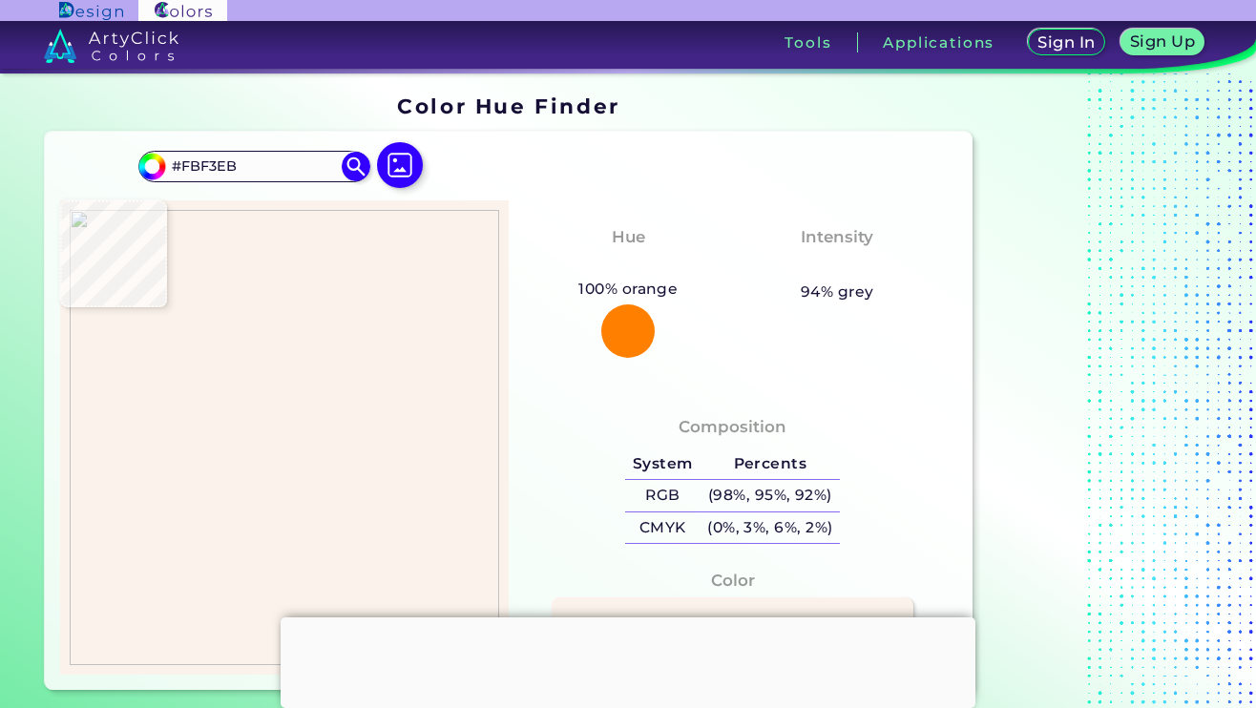
type input "#fcf6ec"
type input "#FCF6EC"
type input "#fbf3ea"
type input "#FBF3EA"
type input "#fdf7ed"
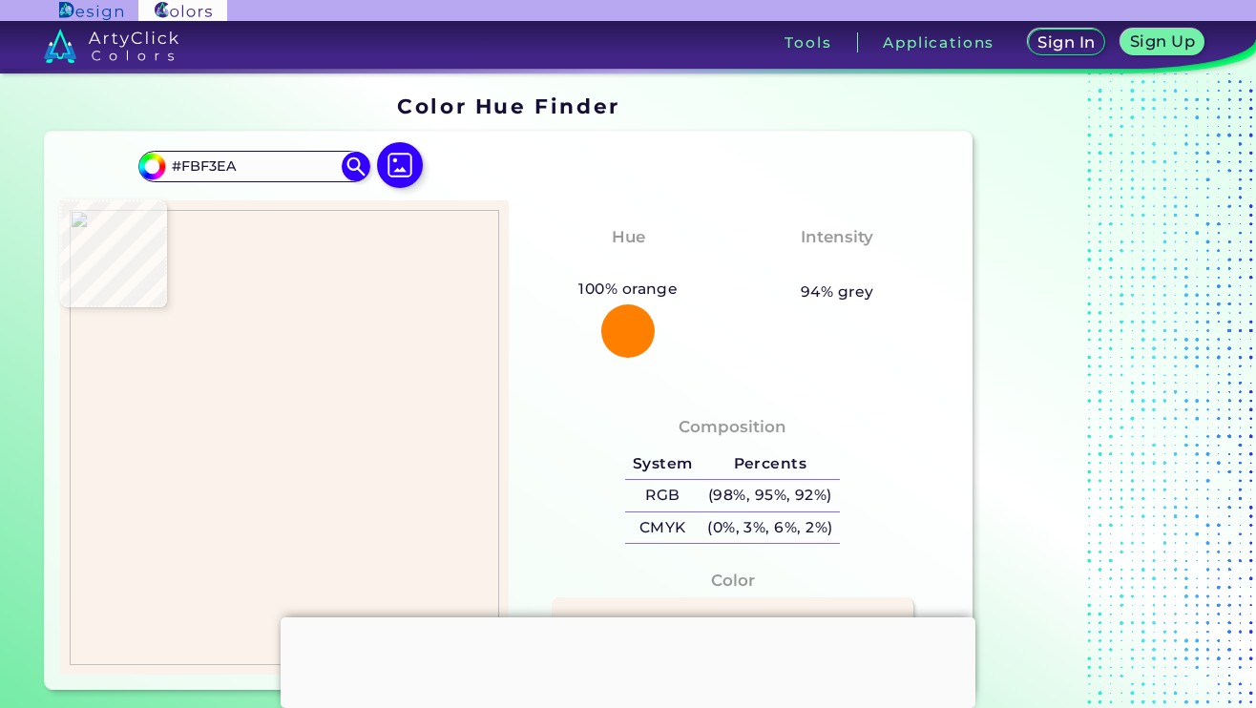
type input "#FDF7ED"
type input "#faf2ea"
type input "#FAF2EA"
type input "#fbf4ea"
type input "#FBF4EA"
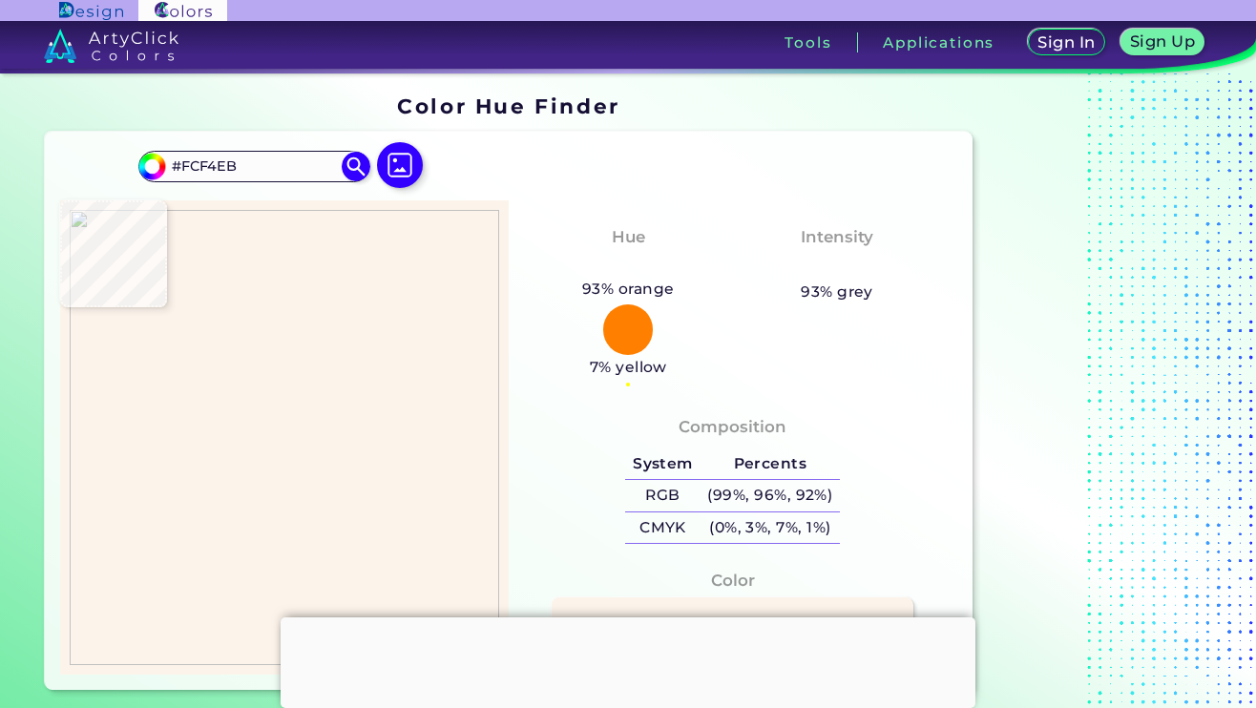
click at [290, 573] on img at bounding box center [285, 437] width 430 height 454
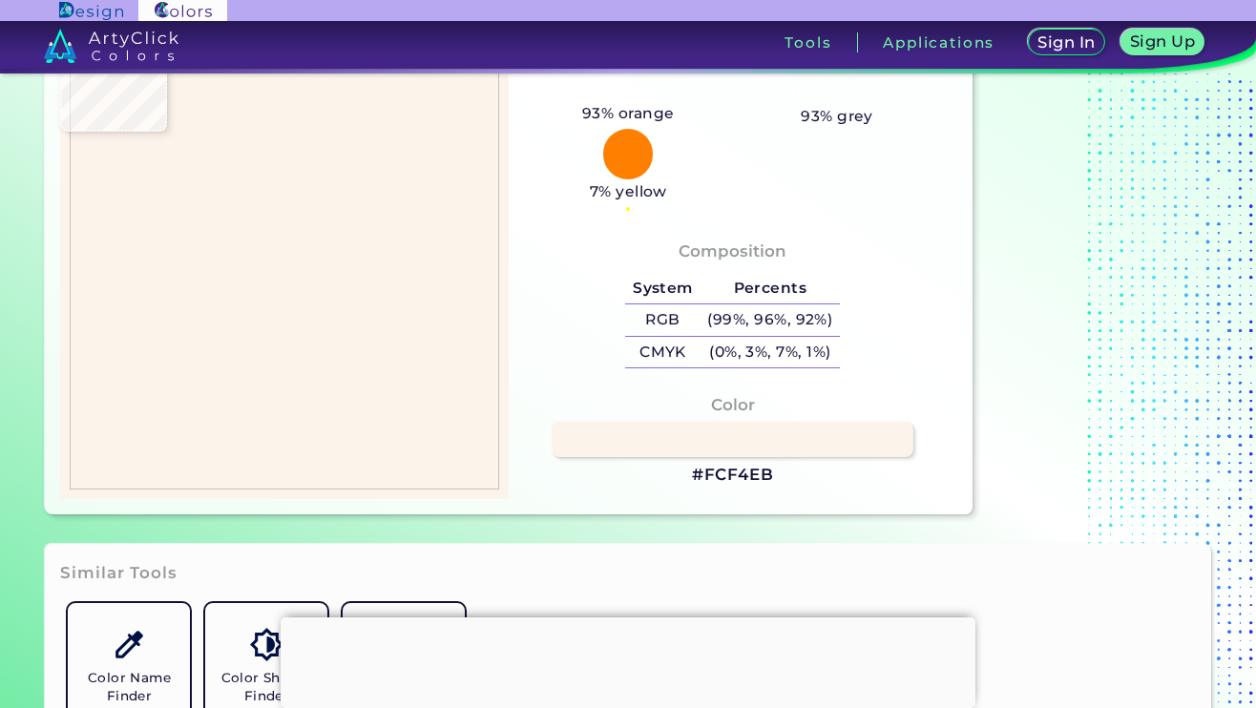
scroll to position [216, 0]
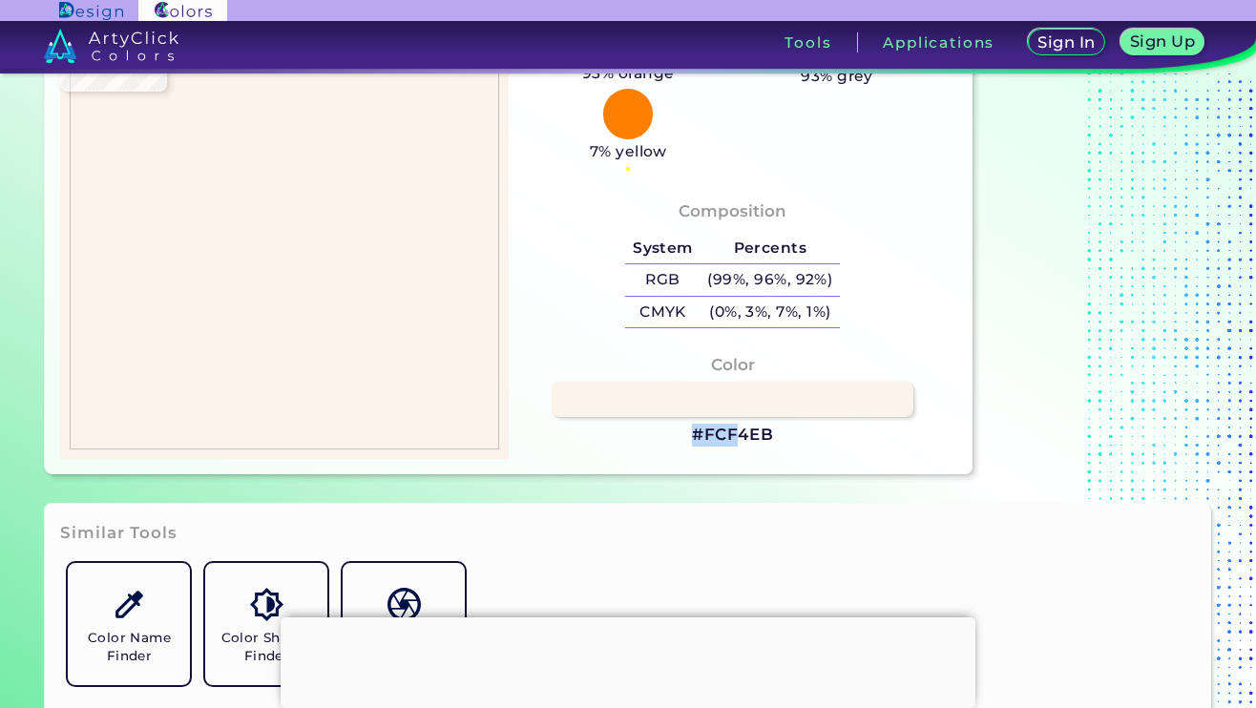
drag, startPoint x: 822, startPoint y: 441, endPoint x: 737, endPoint y: 440, distance: 85.0
click at [737, 440] on div "Color #FCF4EB" at bounding box center [733, 400] width 418 height 113
copy div "#FCF"
drag, startPoint x: 774, startPoint y: 426, endPoint x: 699, endPoint y: 436, distance: 76.1
click at [699, 436] on div "Color #FCF4EB" at bounding box center [733, 400] width 418 height 113
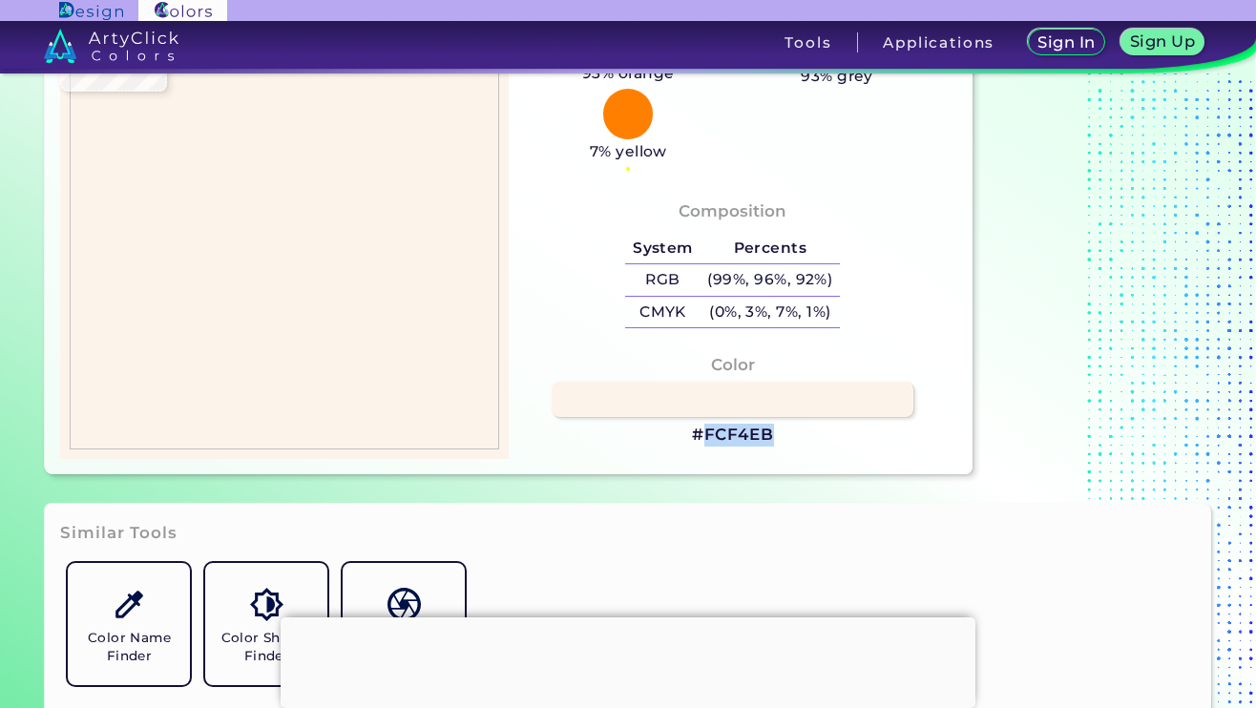
copy h3 "FCF4EB"
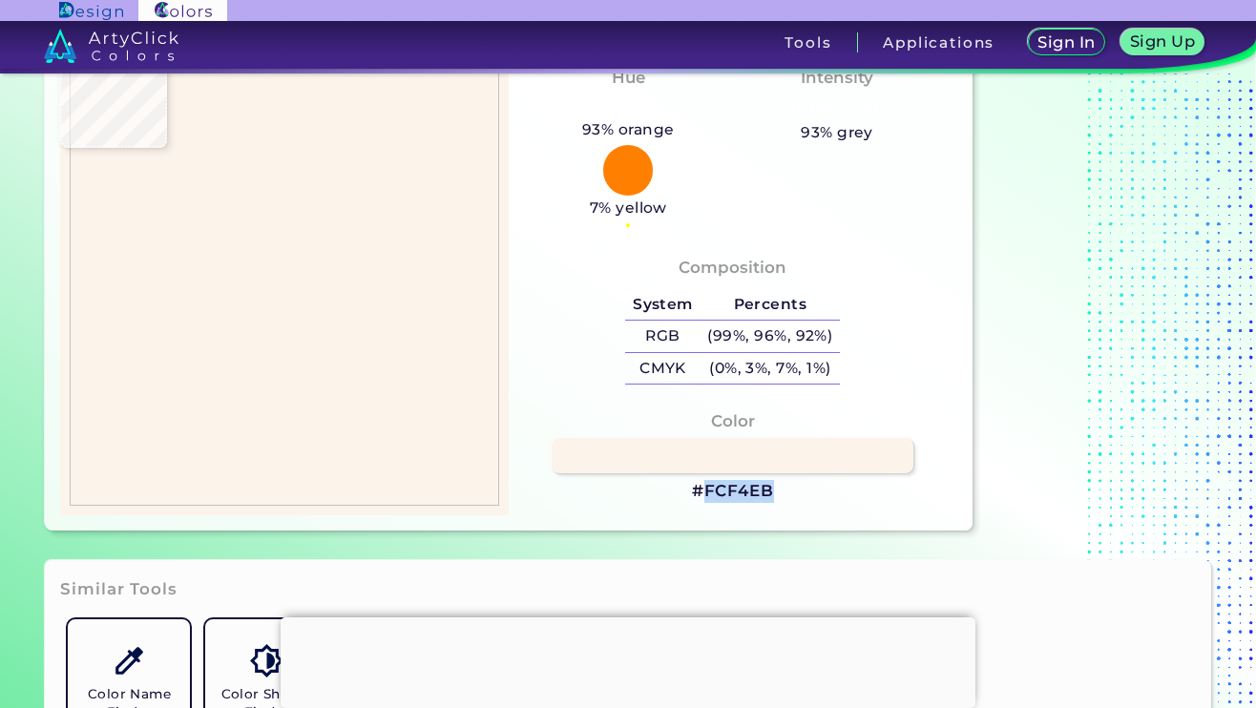
scroll to position [149, 0]
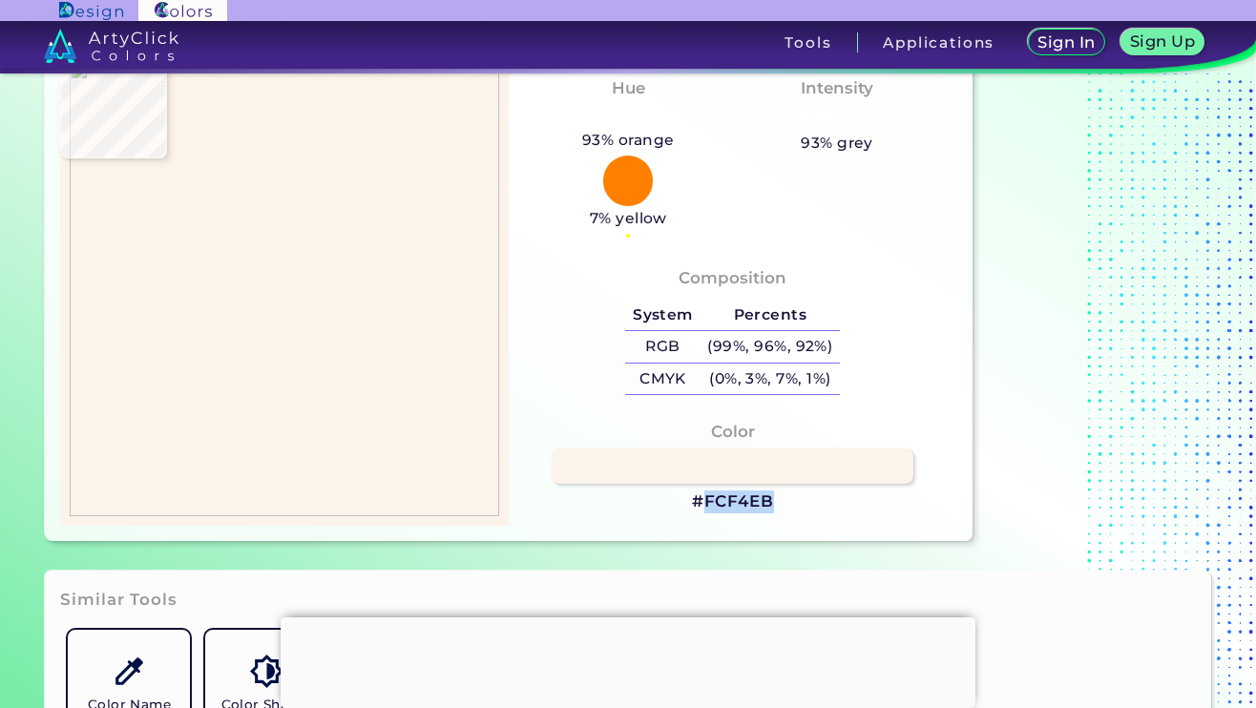
click at [197, 249] on div at bounding box center [284, 288] width 449 height 473
click at [192, 196] on img at bounding box center [285, 288] width 430 height 454
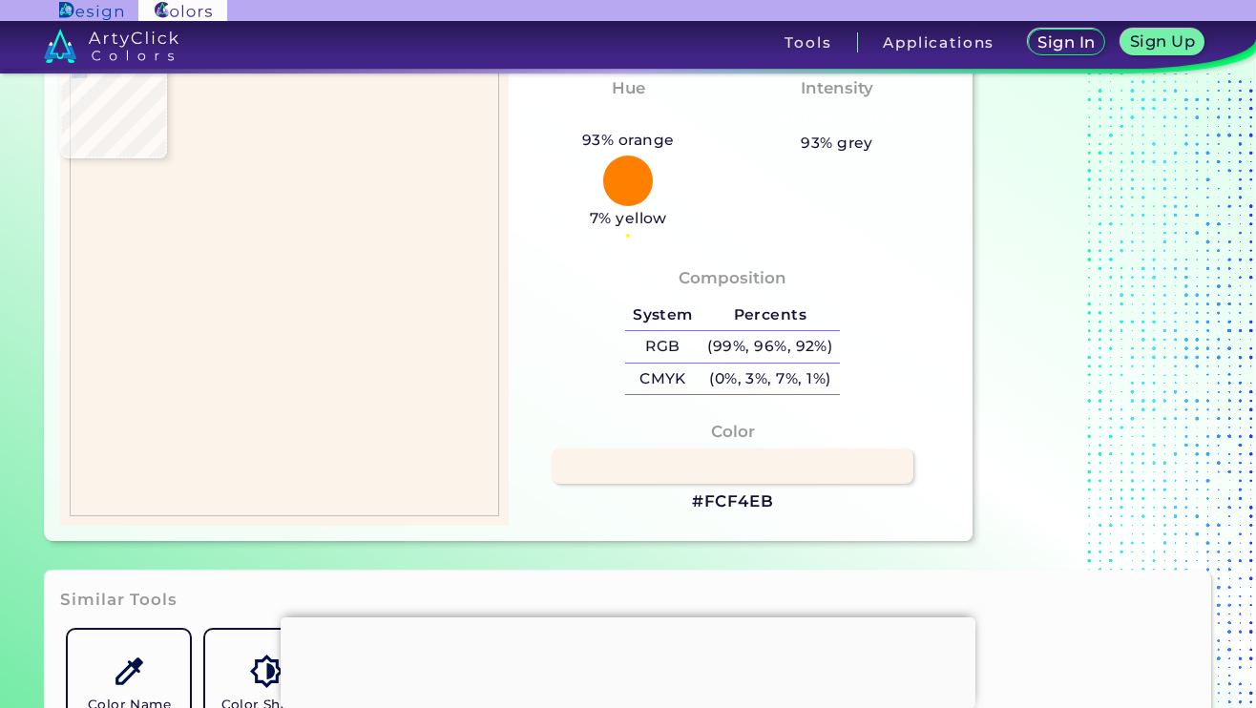
click at [192, 196] on img at bounding box center [285, 288] width 430 height 454
click at [191, 237] on div at bounding box center [284, 288] width 449 height 473
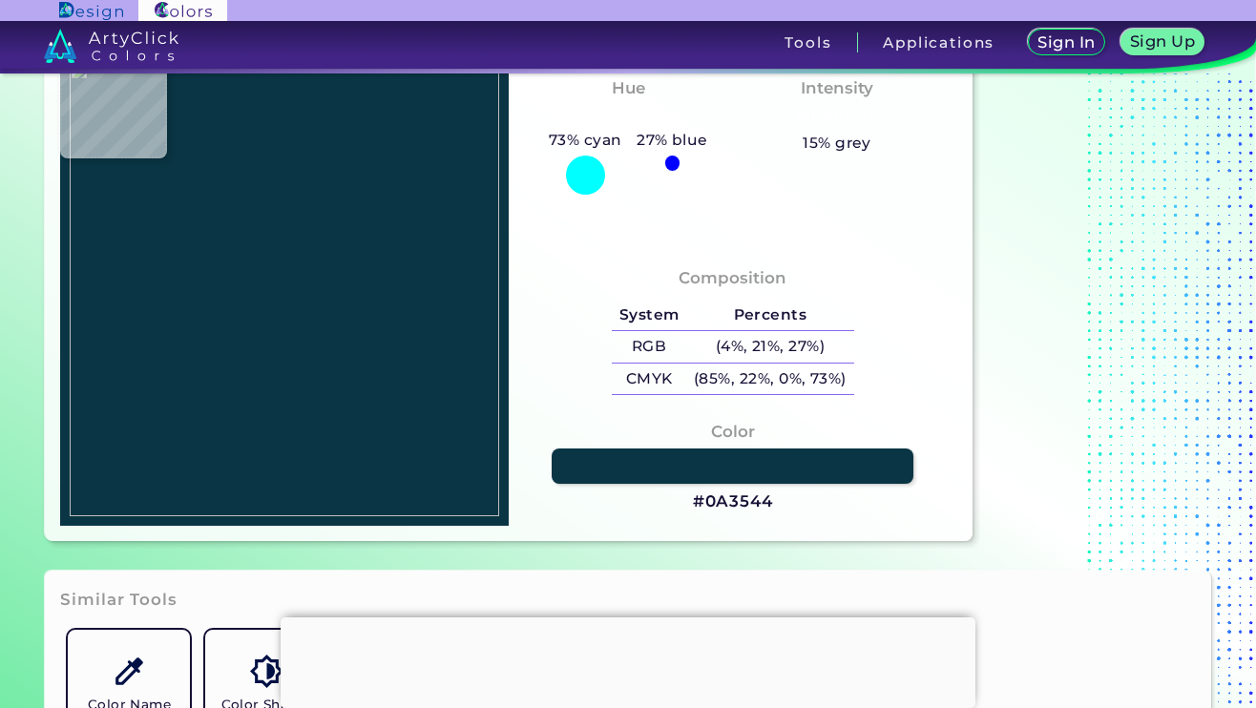
click at [184, 200] on img at bounding box center [285, 288] width 430 height 454
drag, startPoint x: 787, startPoint y: 494, endPoint x: 778, endPoint y: 501, distance: 11.7
click at [778, 501] on div "Color #0A3544" at bounding box center [733, 466] width 418 height 113
copy div "#0A3544"
